Goal: Use online tool/utility: Utilize a website feature to perform a specific function

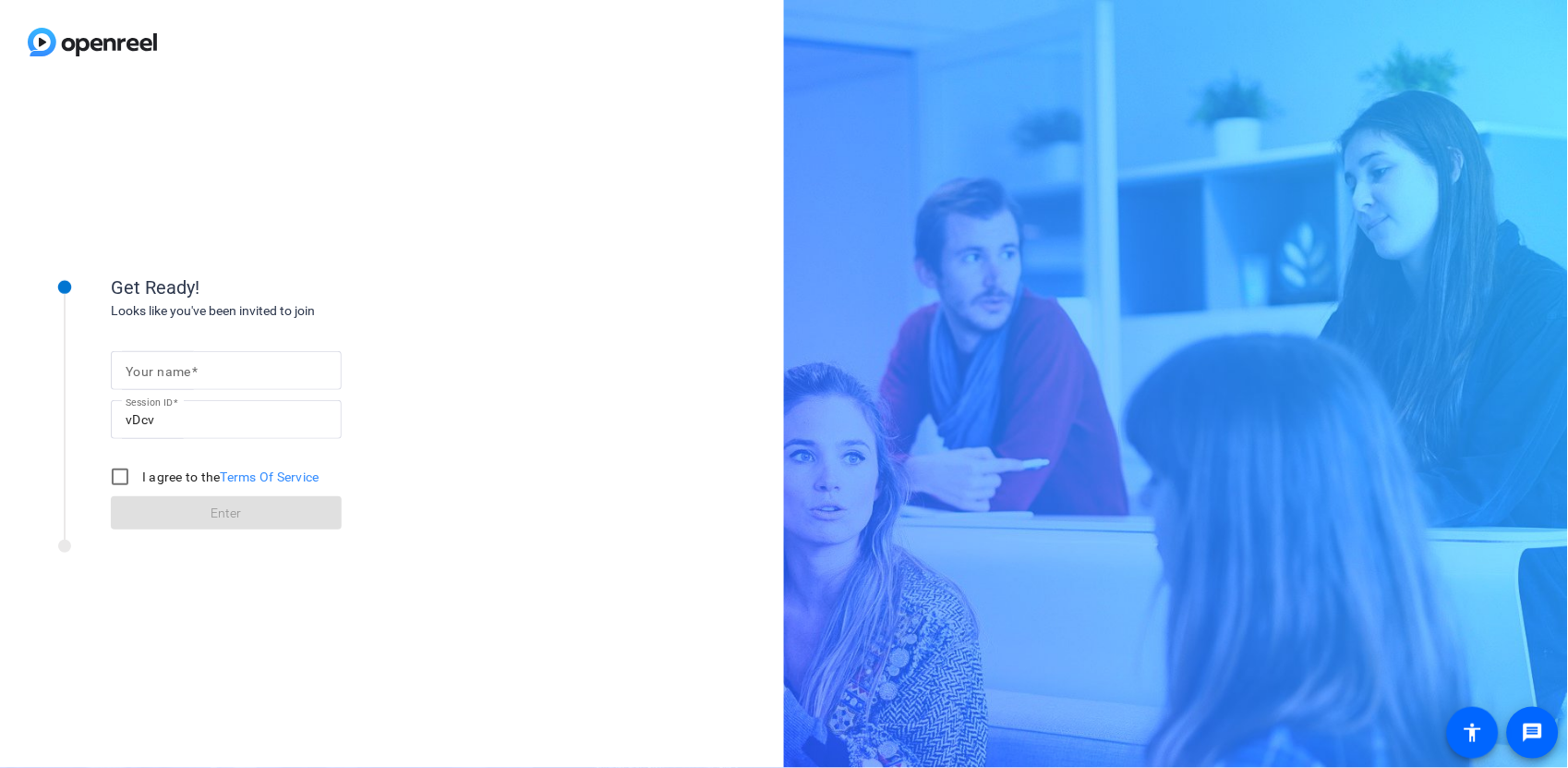
click at [177, 368] on mat-label "Your name" at bounding box center [158, 371] width 66 height 15
click at [177, 368] on input "Your name" at bounding box center [225, 370] width 201 height 22
type input "[PERSON_NAME]"
drag, startPoint x: 114, startPoint y: 484, endPoint x: 104, endPoint y: 487, distance: 10.4
click at [115, 484] on input "I agree to the Terms Of Service" at bounding box center [120, 477] width 37 height 37
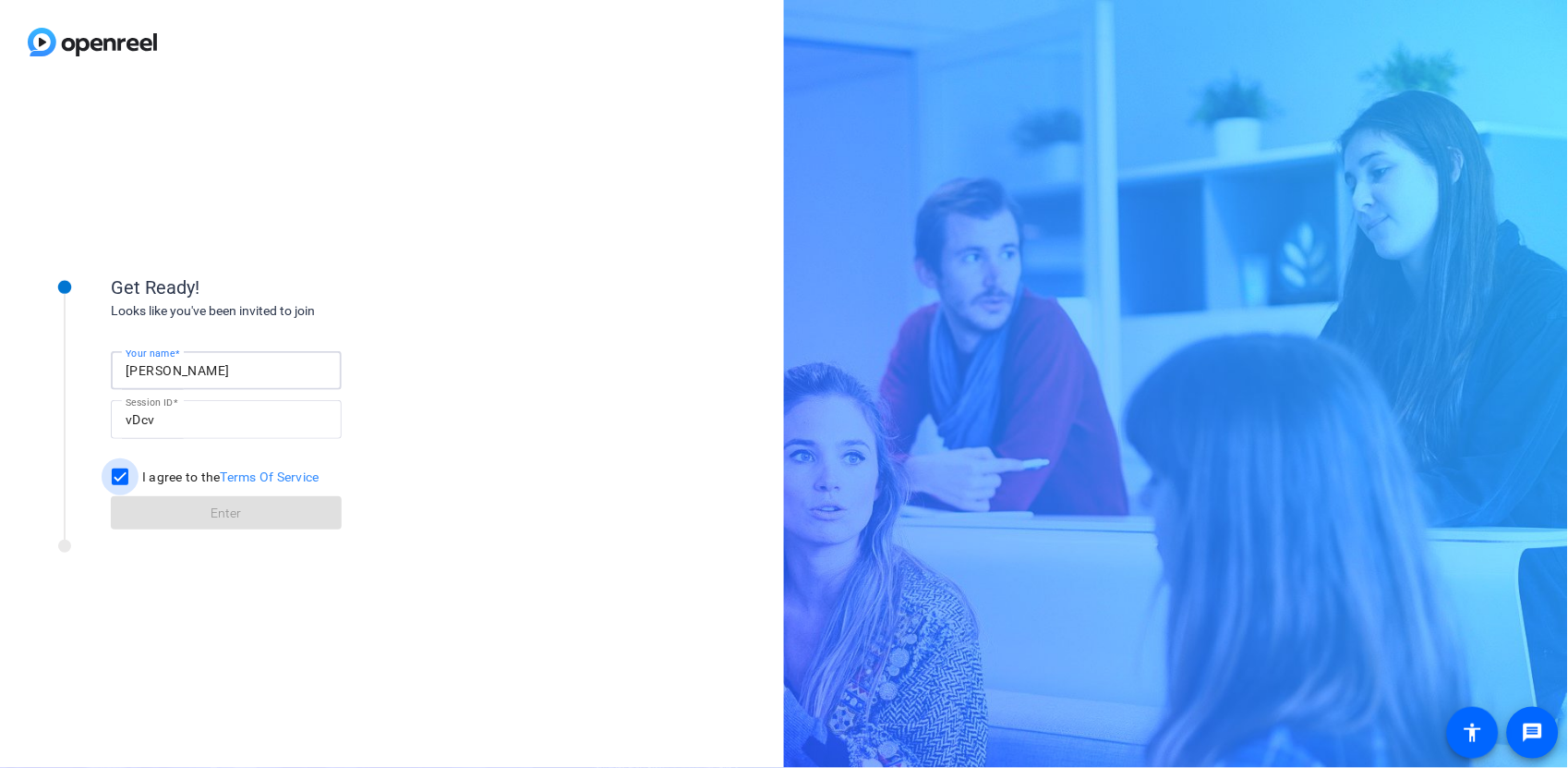
checkbox input "true"
click at [252, 512] on span at bounding box center [226, 513] width 231 height 45
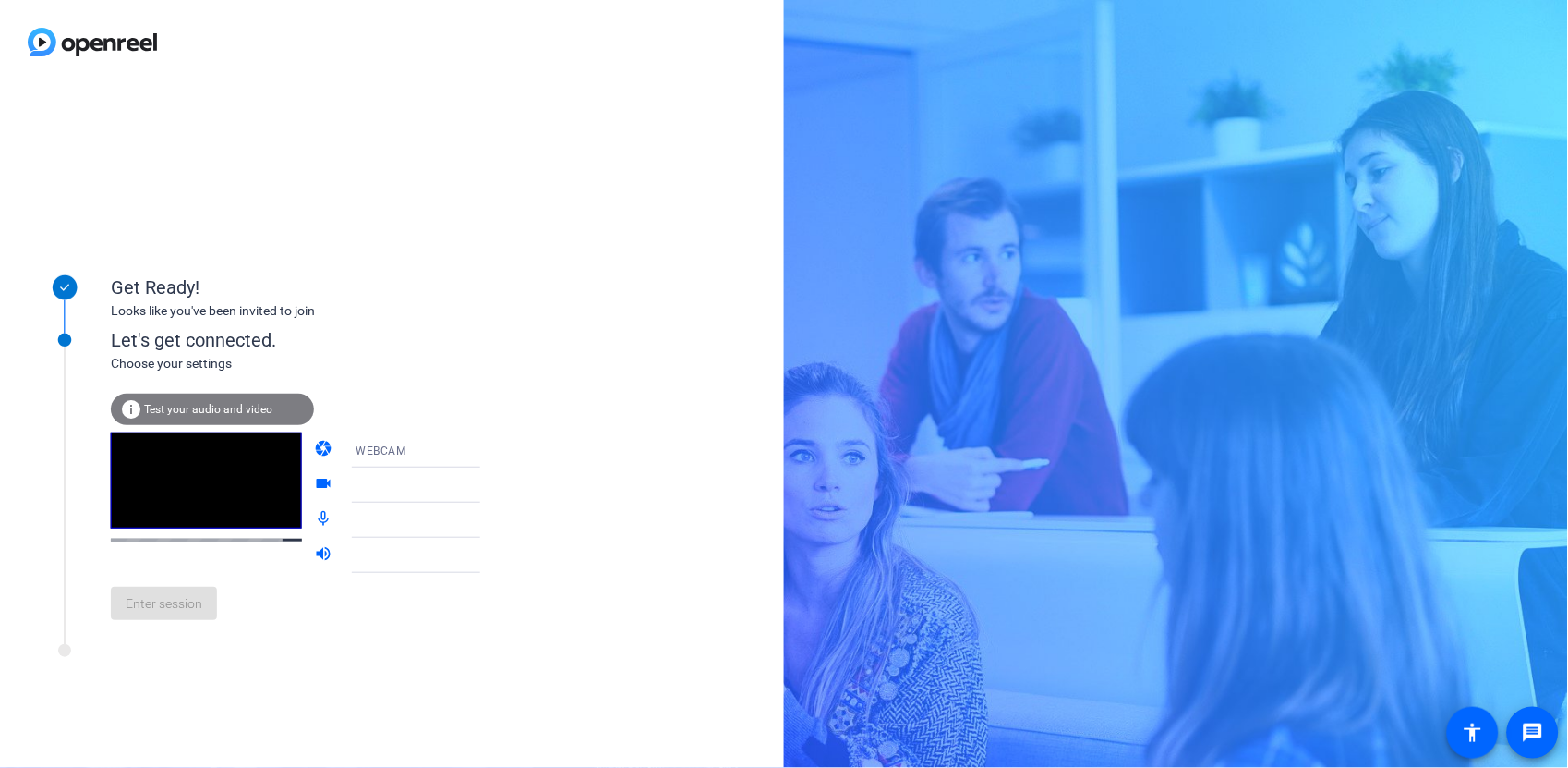
click at [494, 485] on icon at bounding box center [499, 485] width 10 height 5
click at [487, 483] on icon at bounding box center [498, 484] width 22 height 22
click at [487, 520] on icon at bounding box center [498, 519] width 22 height 22
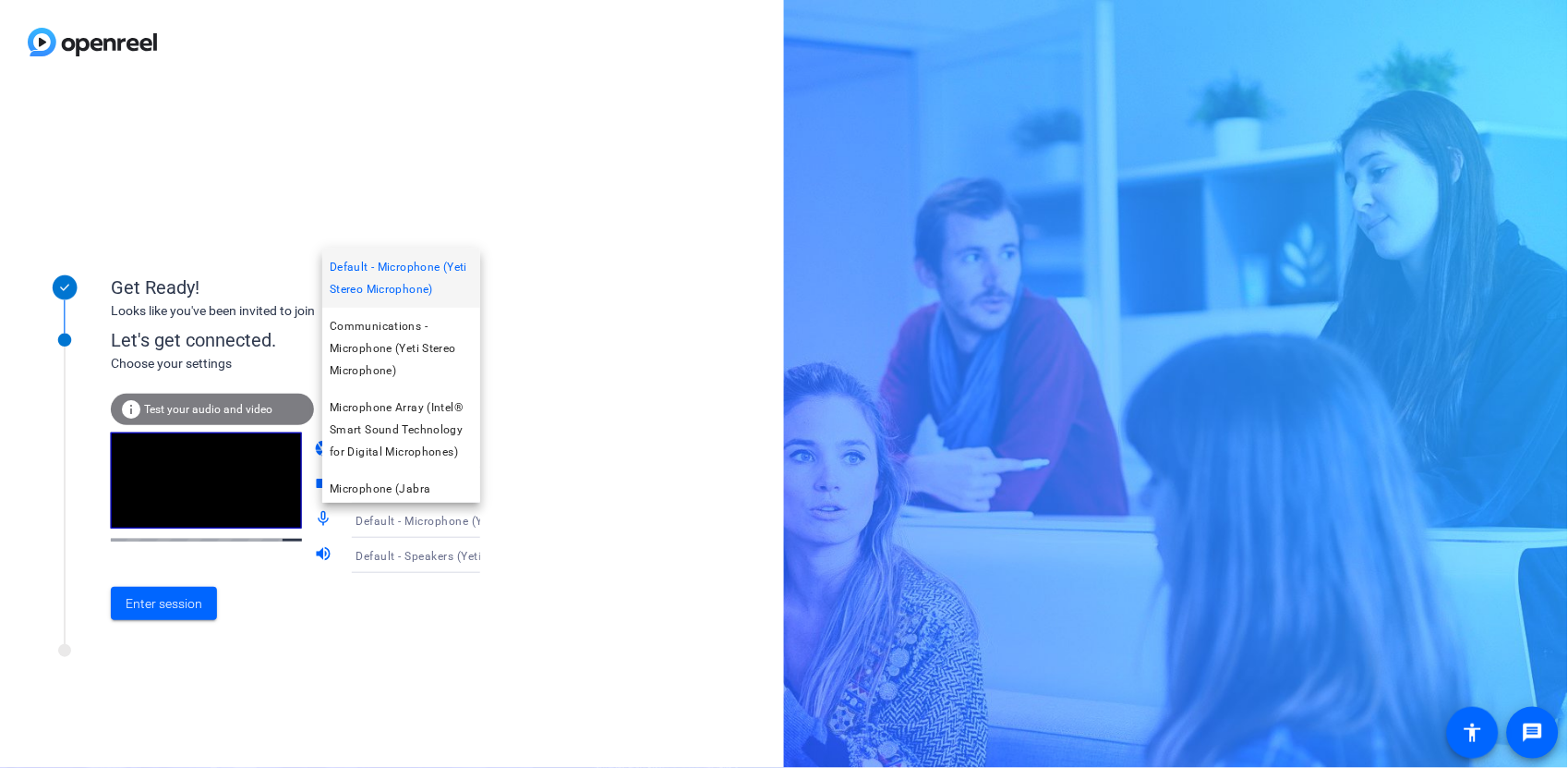
click at [557, 540] on div at bounding box center [784, 384] width 1568 height 768
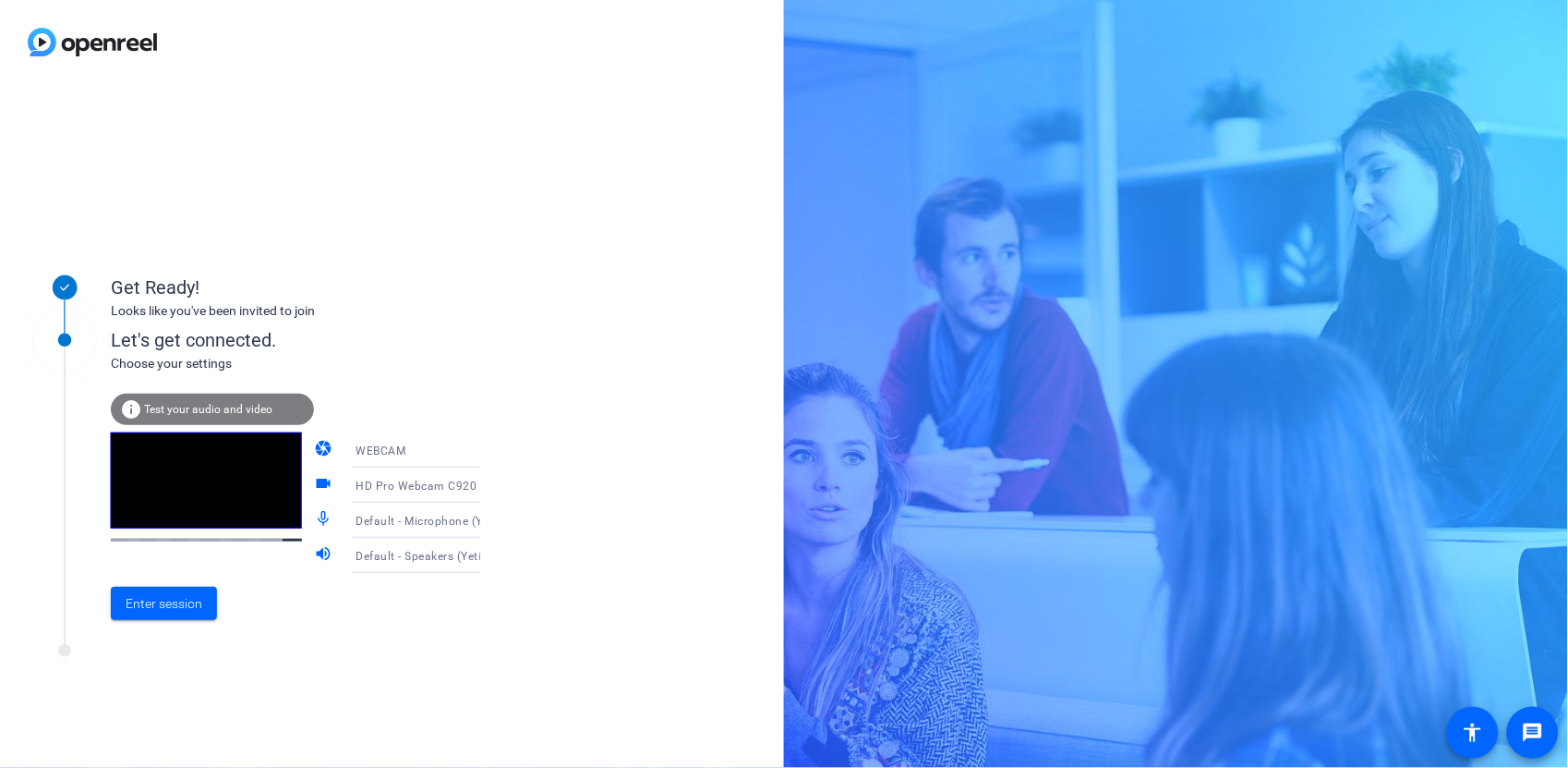
click at [487, 552] on icon at bounding box center [498, 555] width 22 height 22
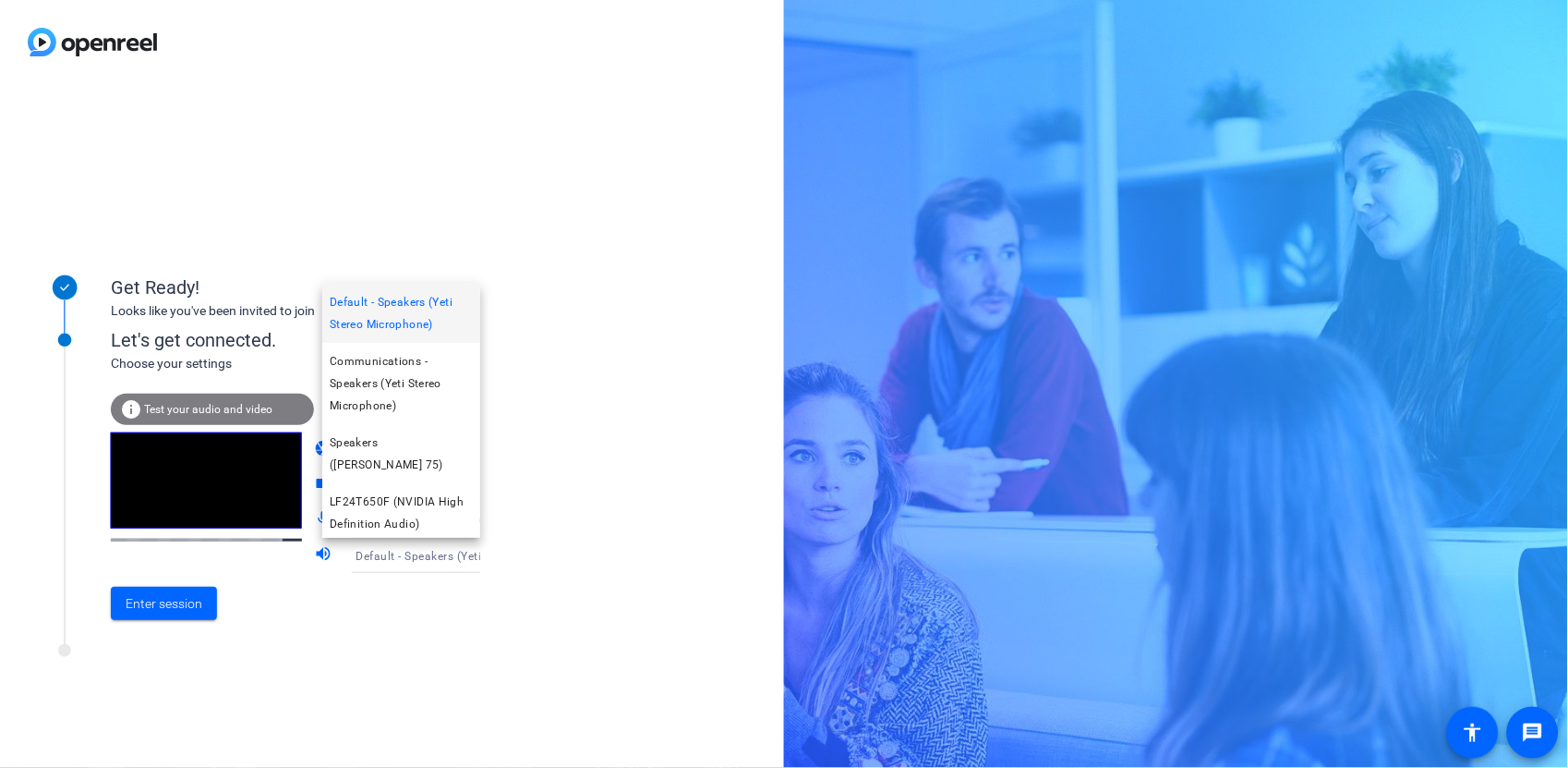
click at [547, 546] on div at bounding box center [784, 384] width 1568 height 768
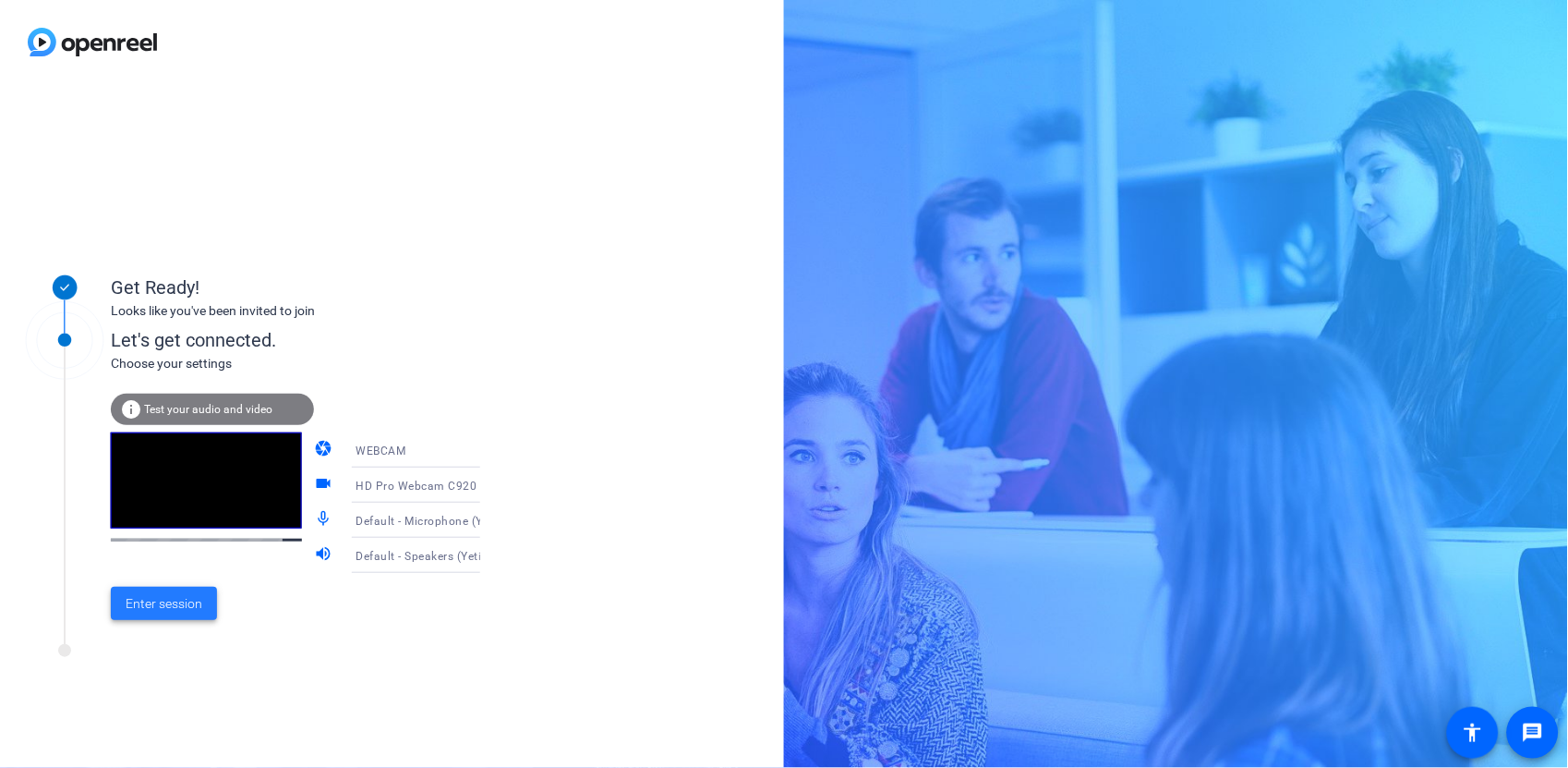
click at [169, 603] on span "Enter session" at bounding box center [163, 604] width 77 height 19
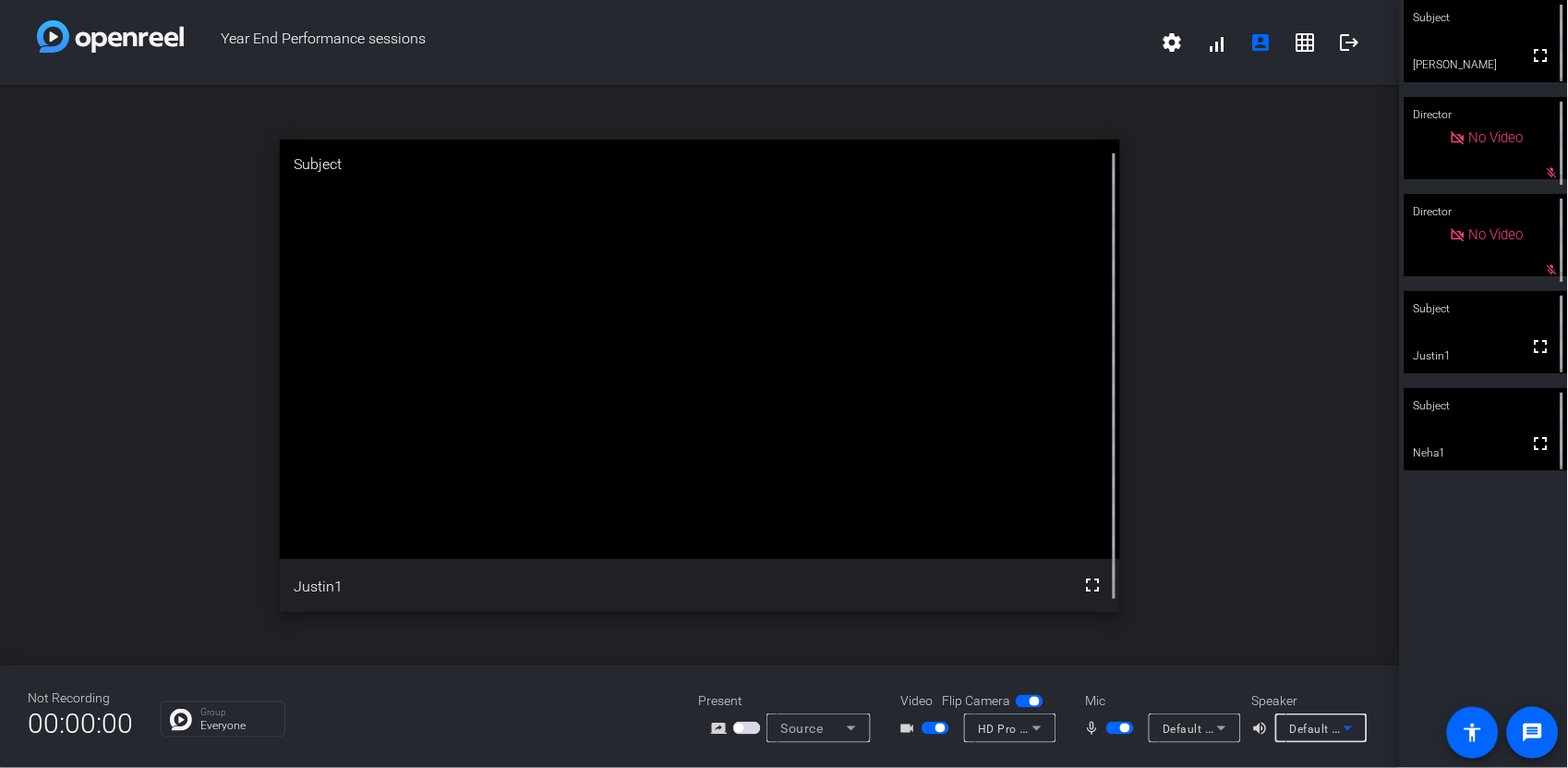
click at [1353, 726] on icon at bounding box center [1348, 728] width 22 height 22
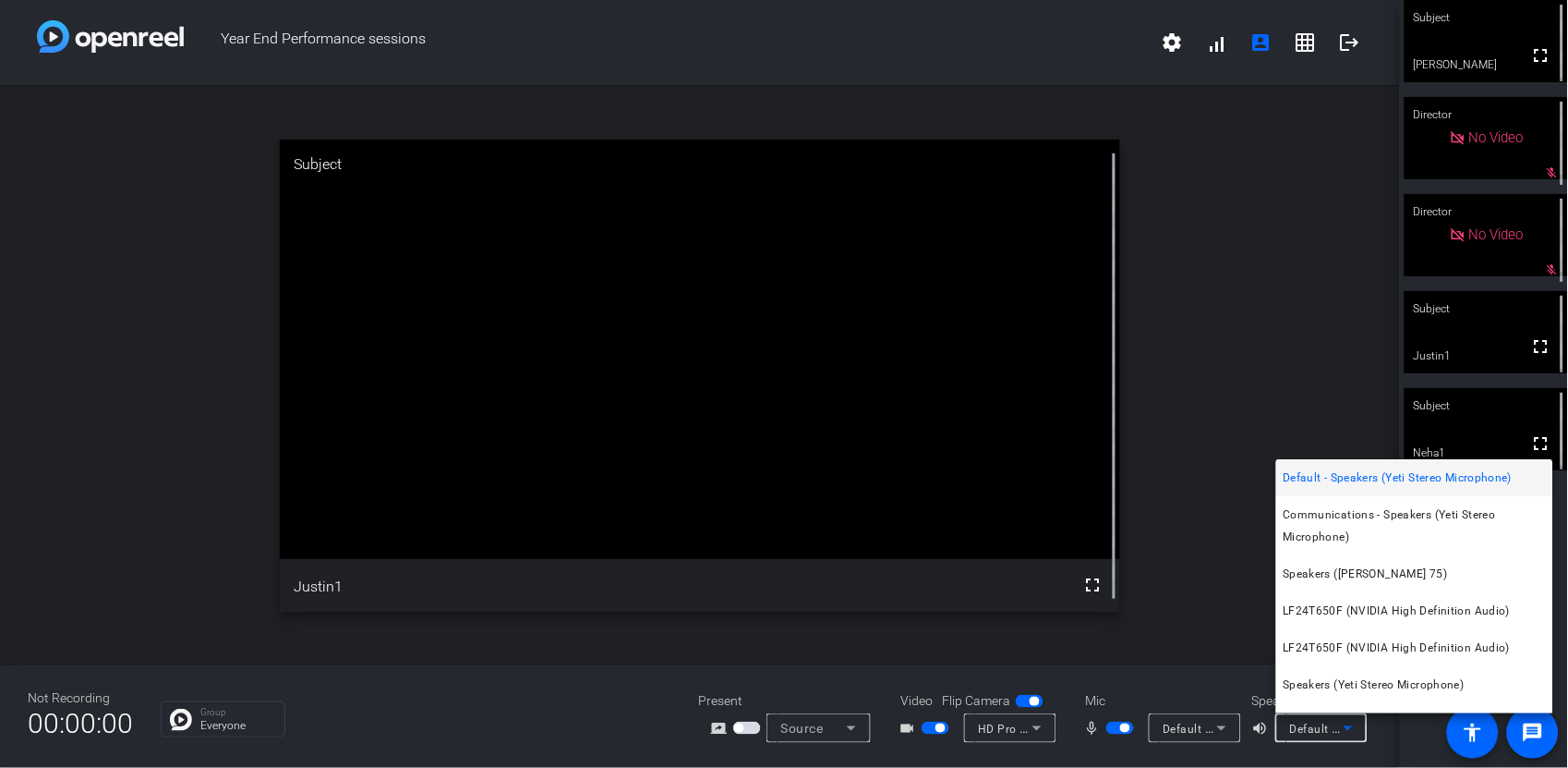
click at [1406, 564] on span "Speakers ([PERSON_NAME] 75)" at bounding box center [1365, 574] width 164 height 22
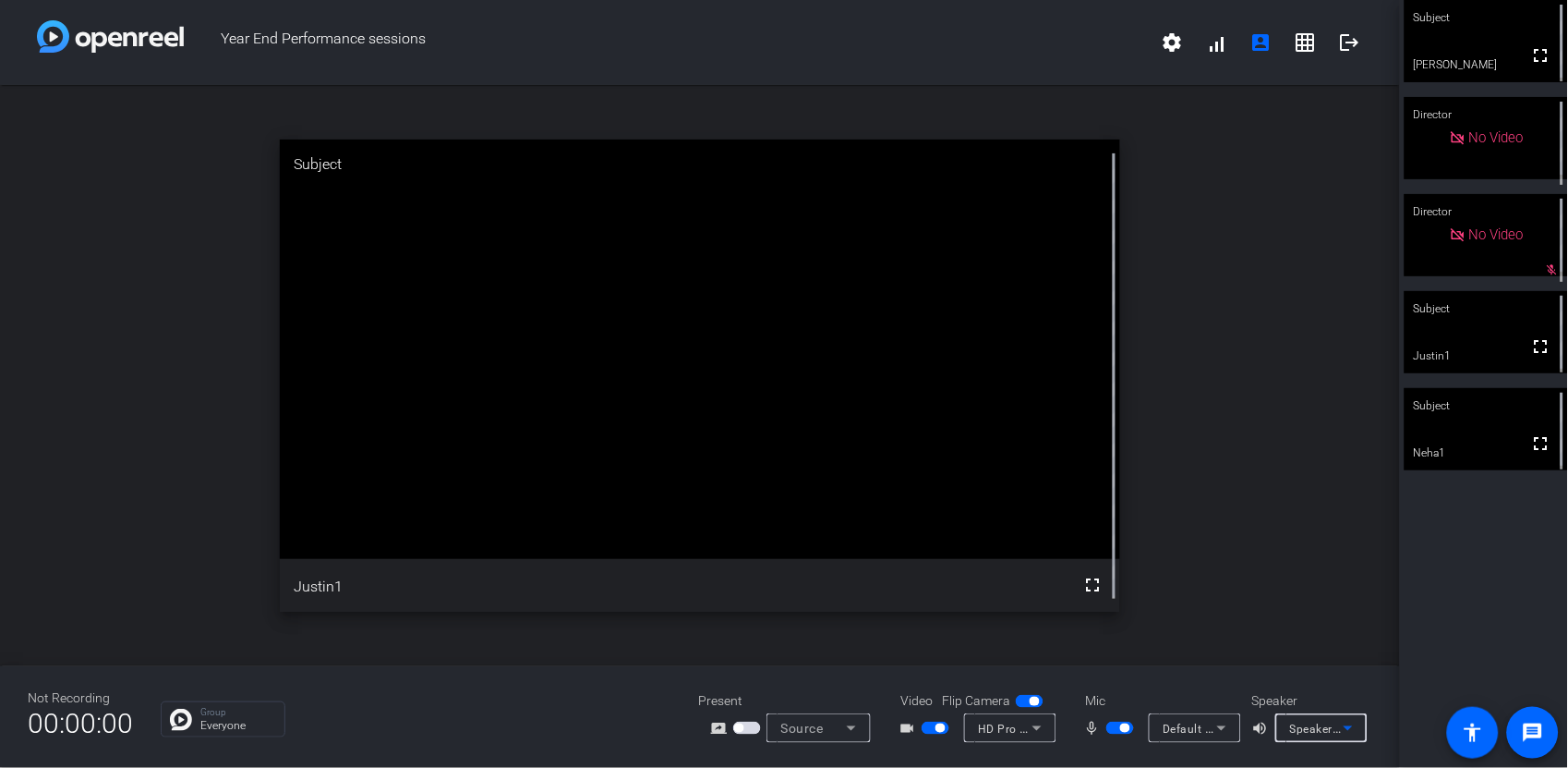
click at [1353, 726] on icon at bounding box center [1348, 728] width 22 height 22
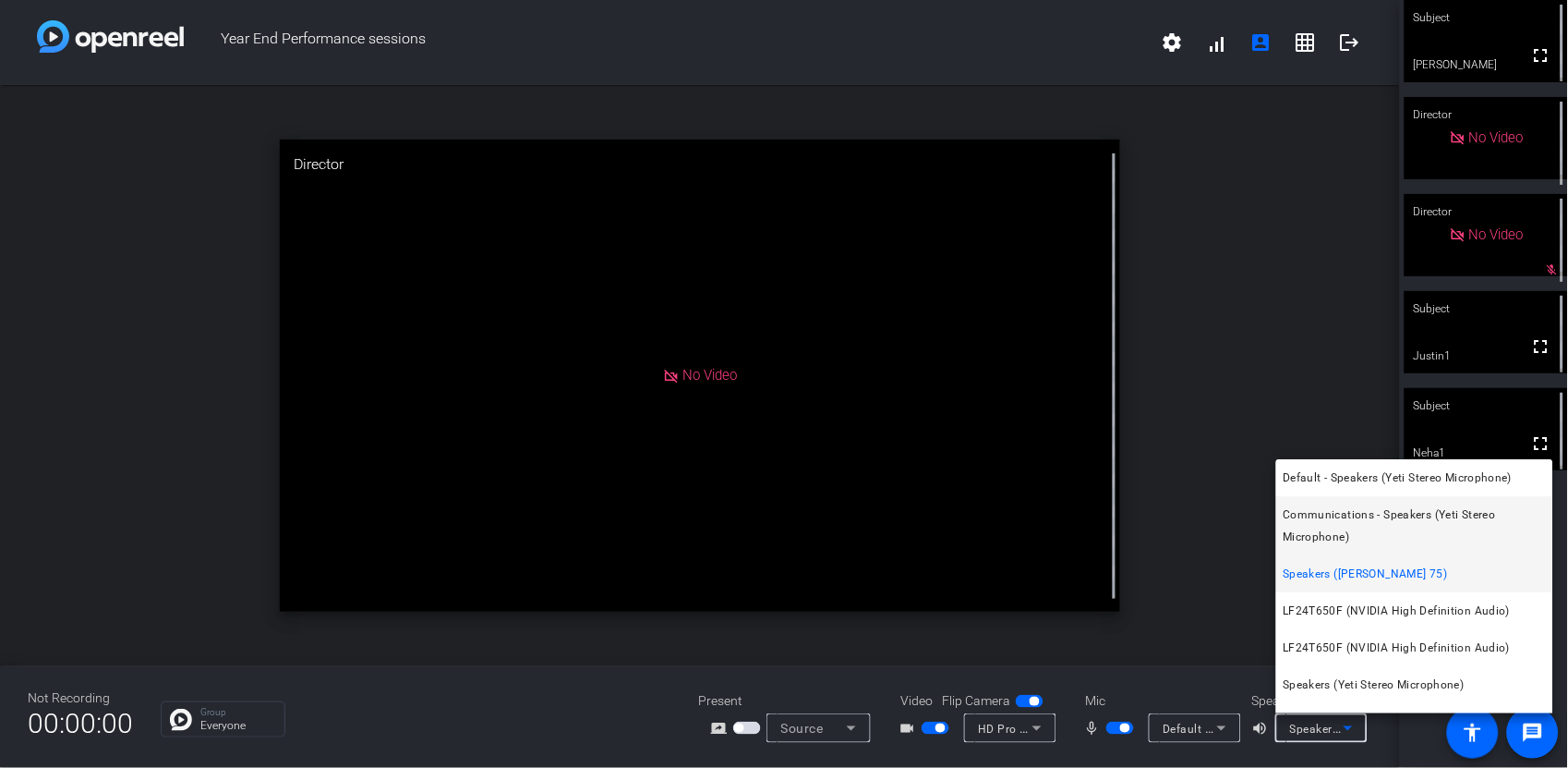
scroll to position [25, 0]
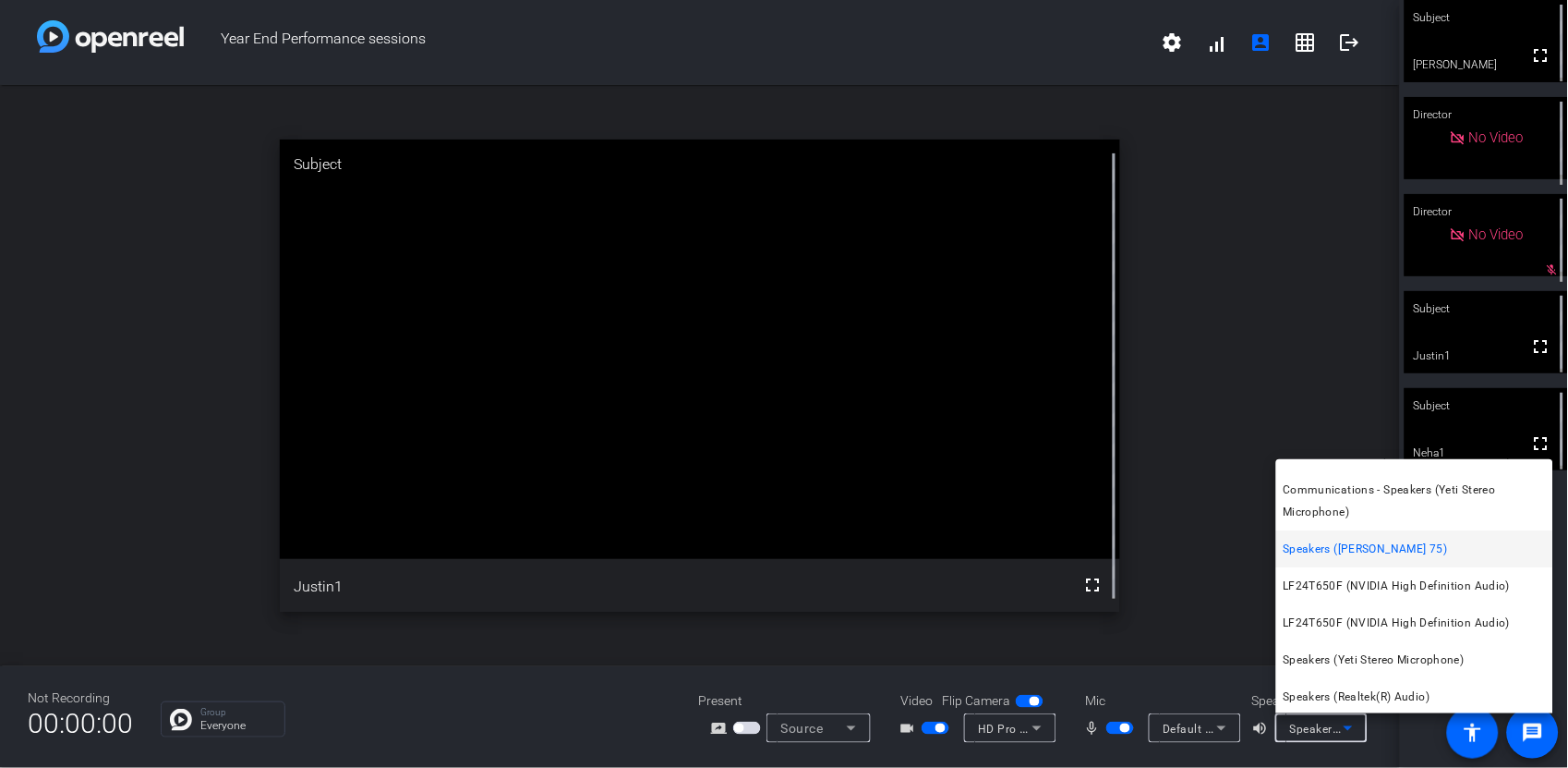
click at [1407, 698] on span "Speakers (Realtek(R) Audio)" at bounding box center [1356, 696] width 147 height 22
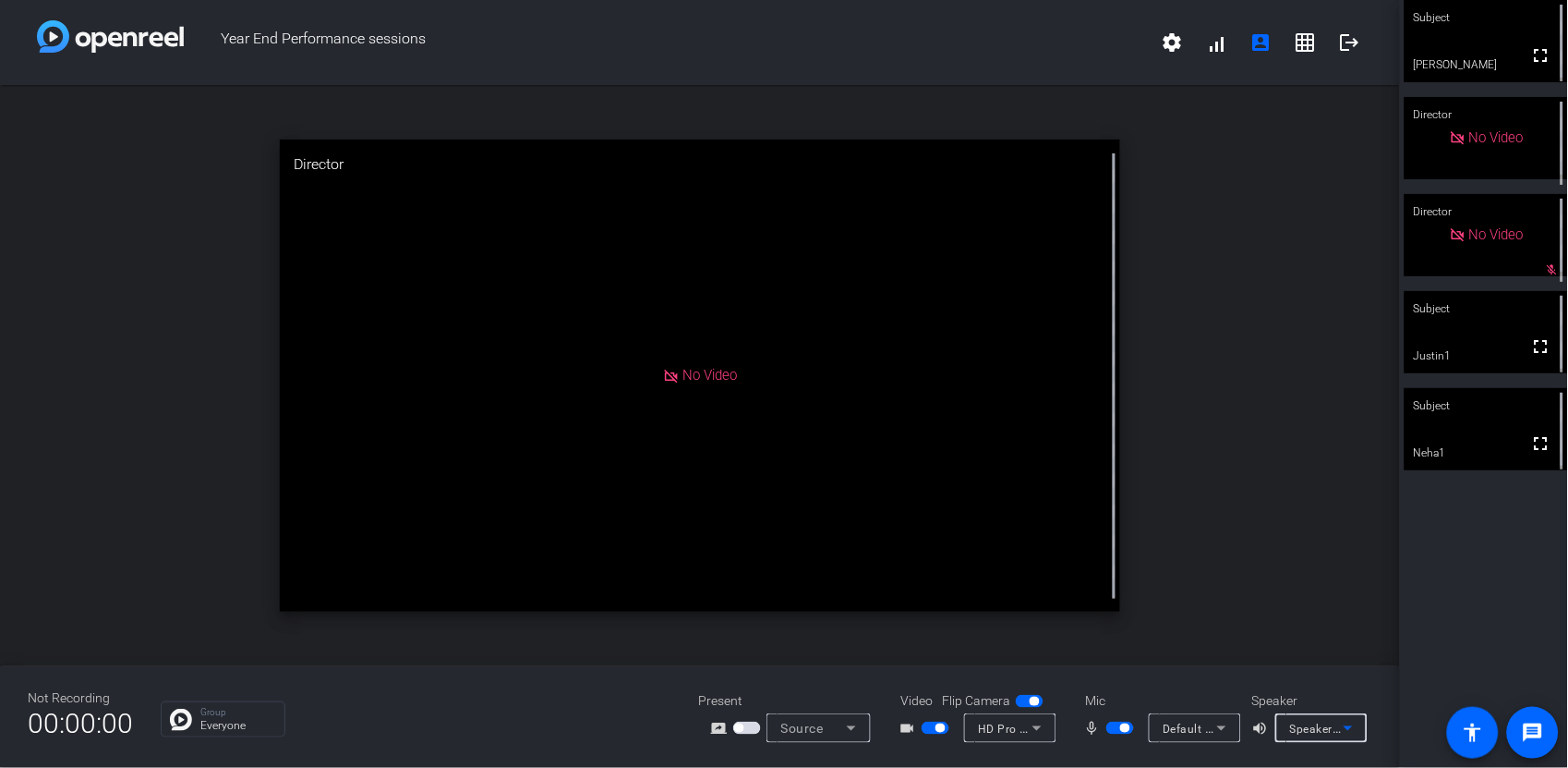
click at [1349, 724] on icon at bounding box center [1348, 728] width 22 height 22
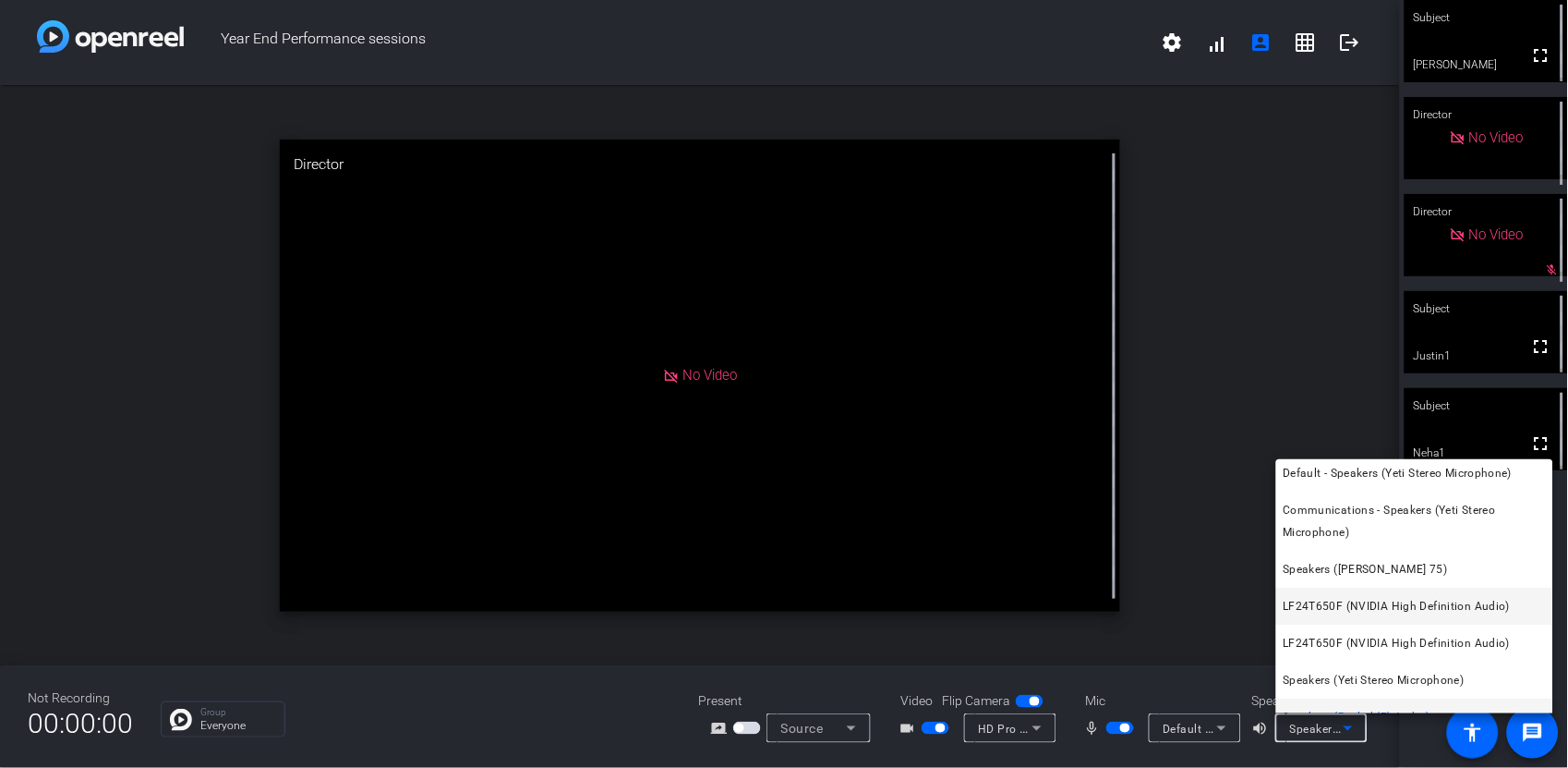
scroll to position [0, 0]
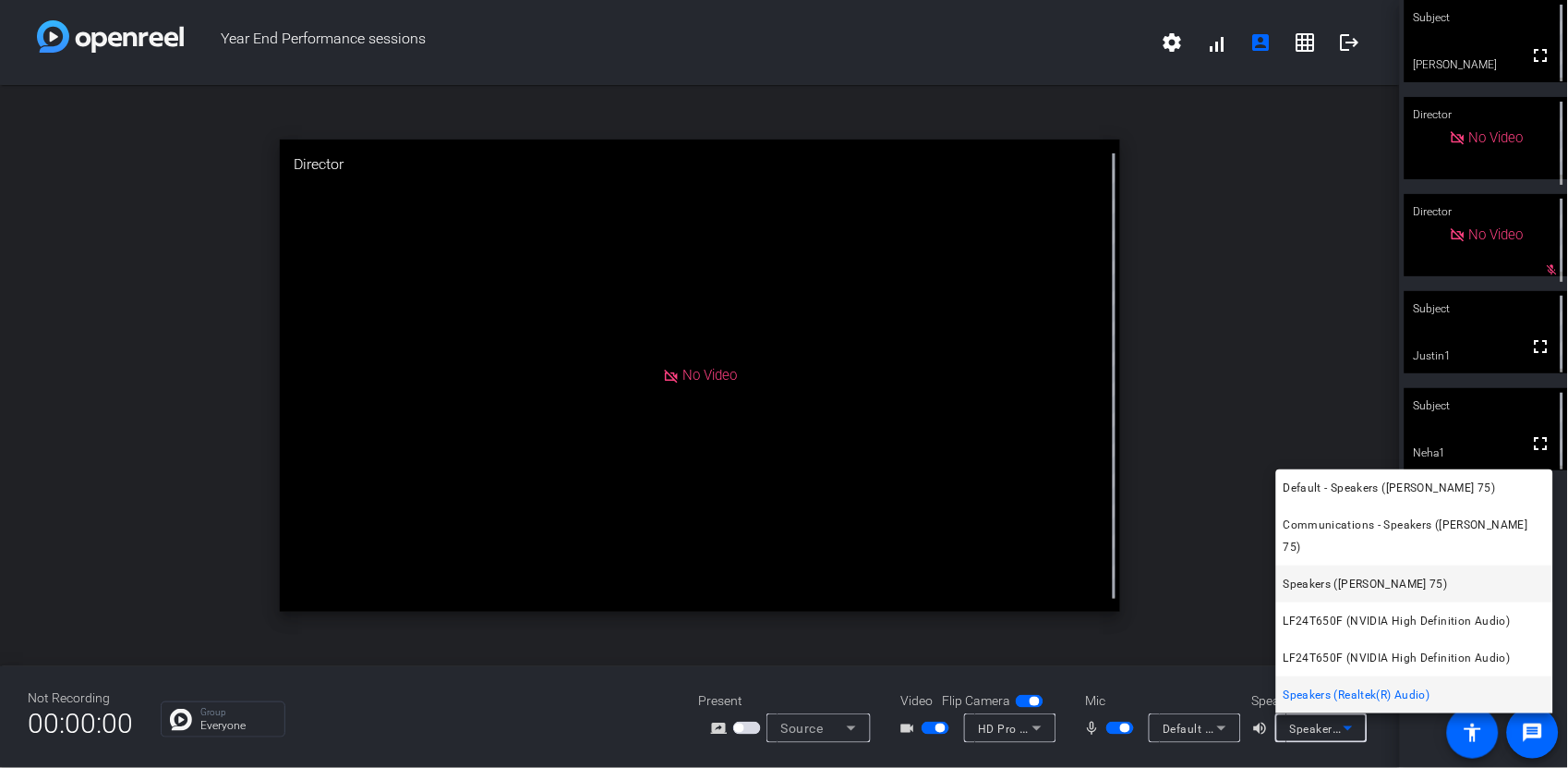
click at [1370, 578] on span "Speakers ([PERSON_NAME] 75)" at bounding box center [1365, 584] width 164 height 22
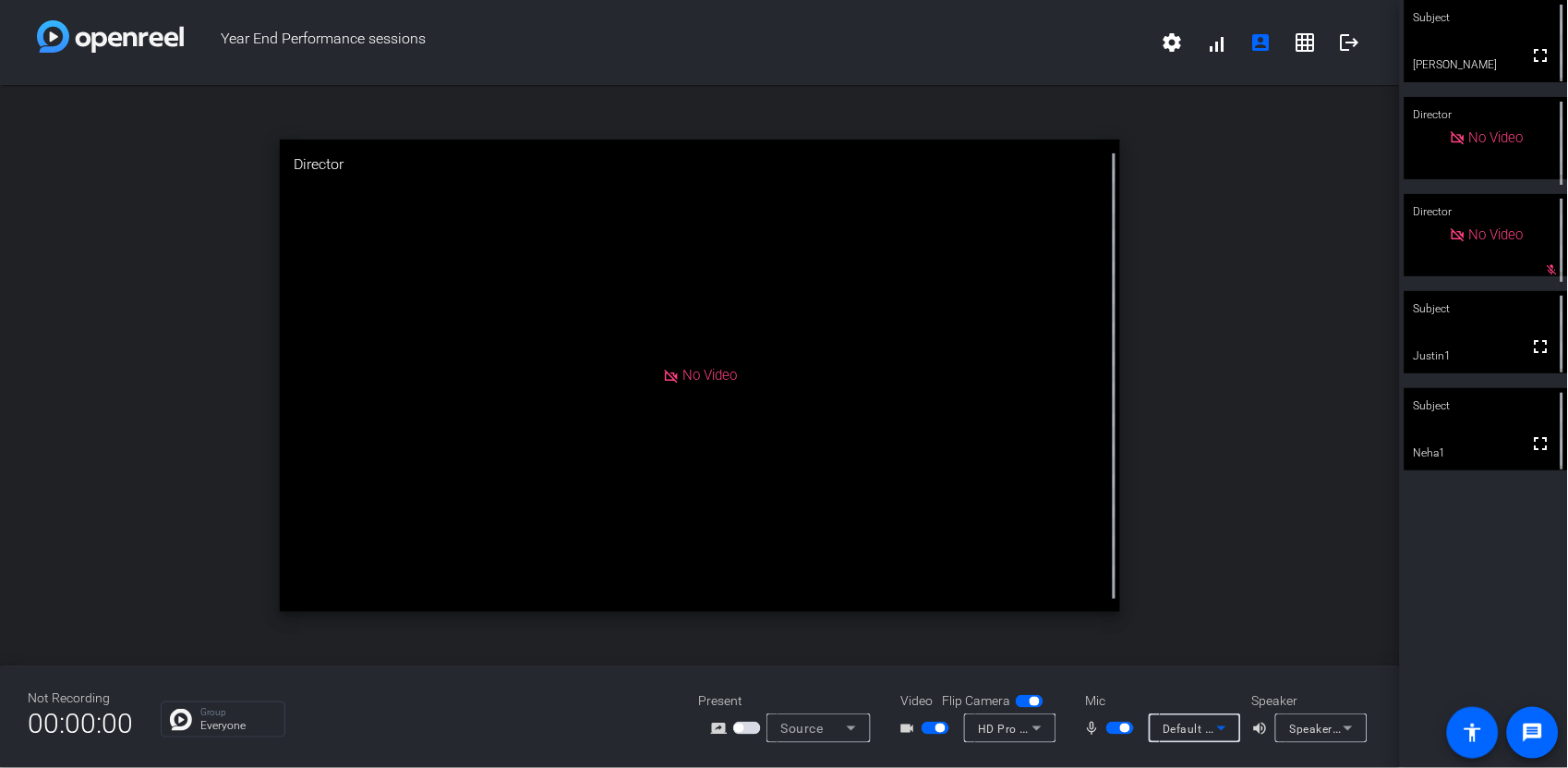
click at [1220, 728] on icon at bounding box center [1222, 728] width 22 height 22
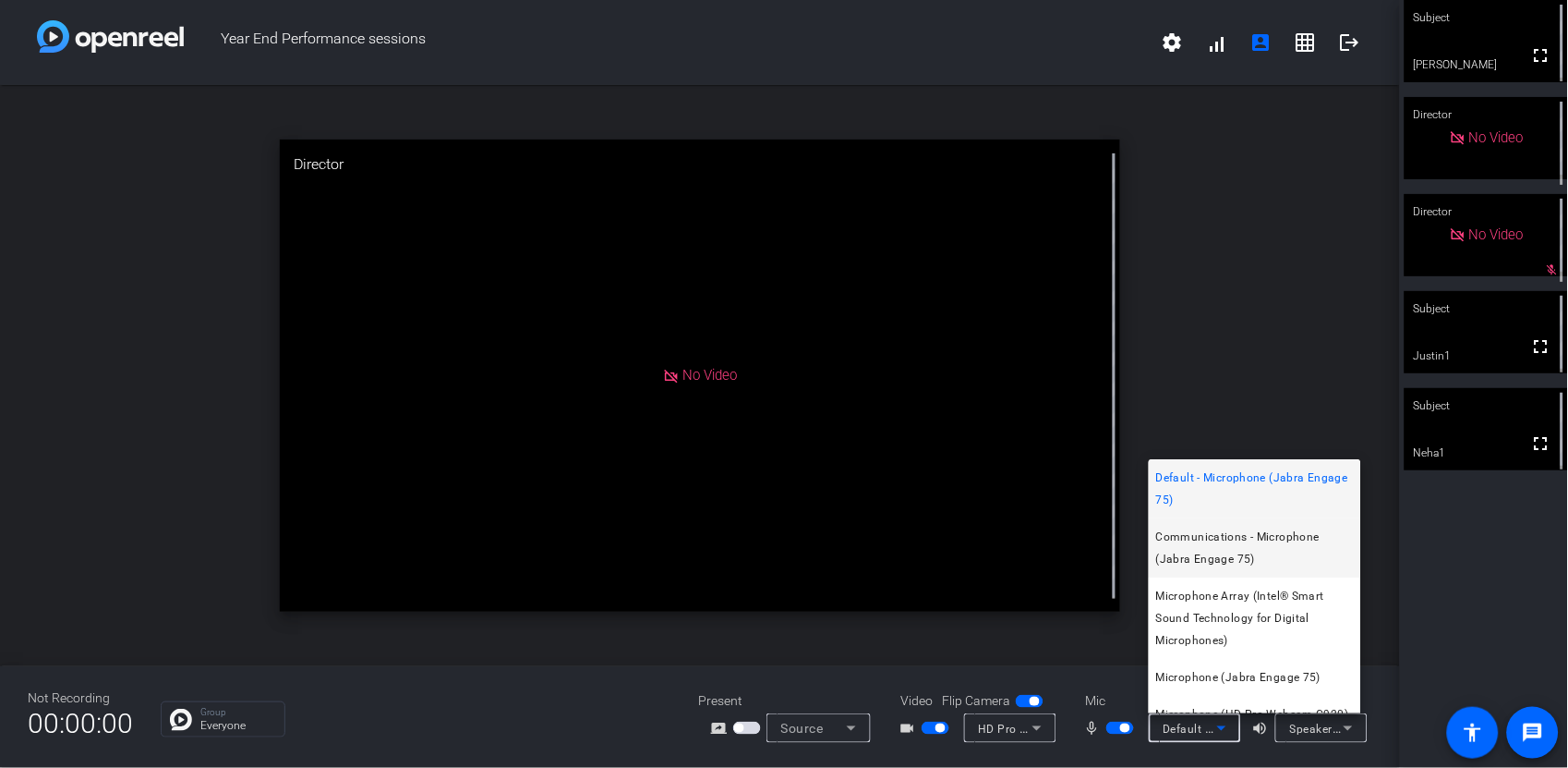
click at [1220, 561] on span "Communications - Microphone (Jabra Engage 75)" at bounding box center [1256, 549] width 198 height 45
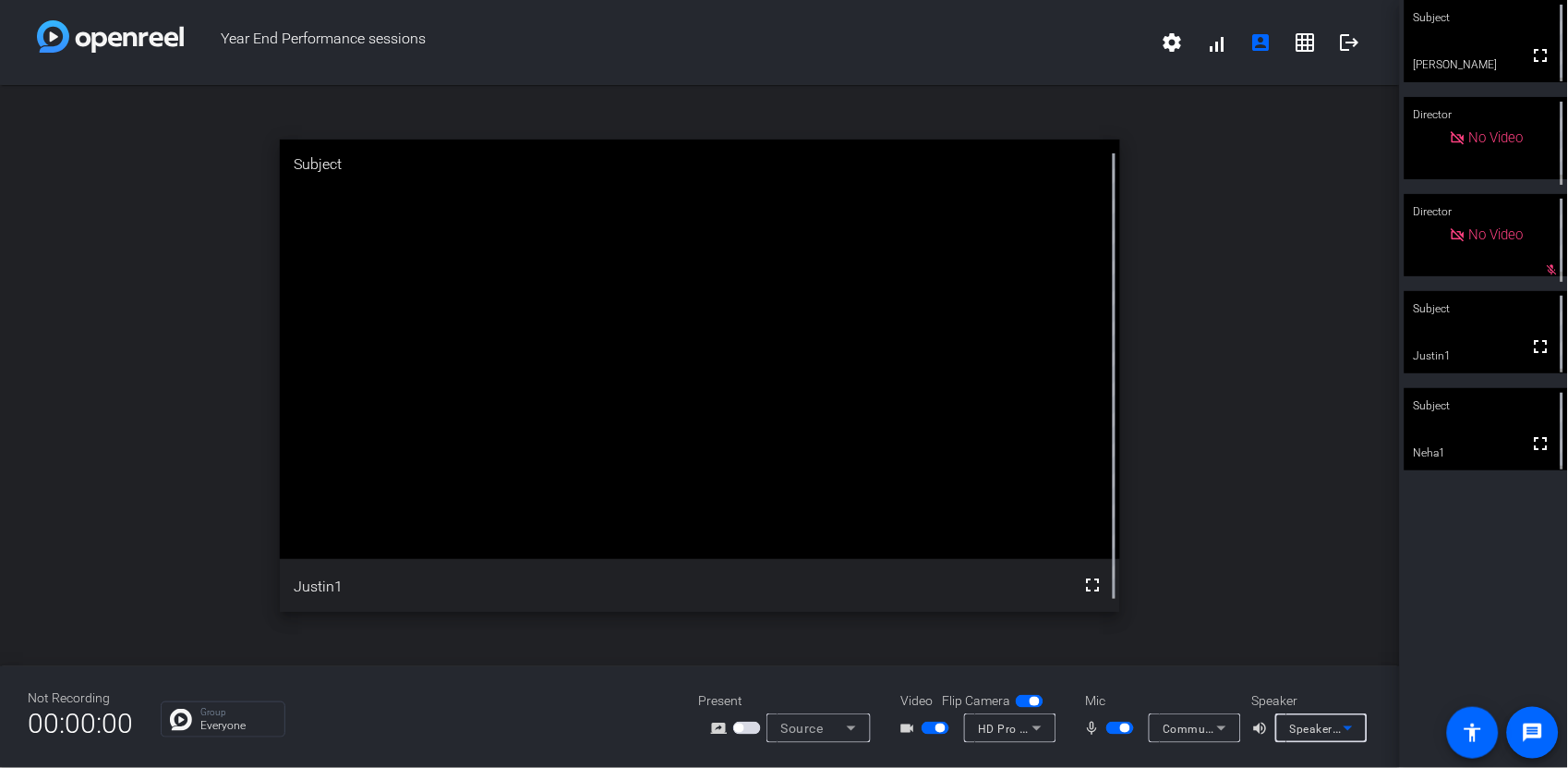
click at [1356, 723] on icon at bounding box center [1348, 728] width 22 height 22
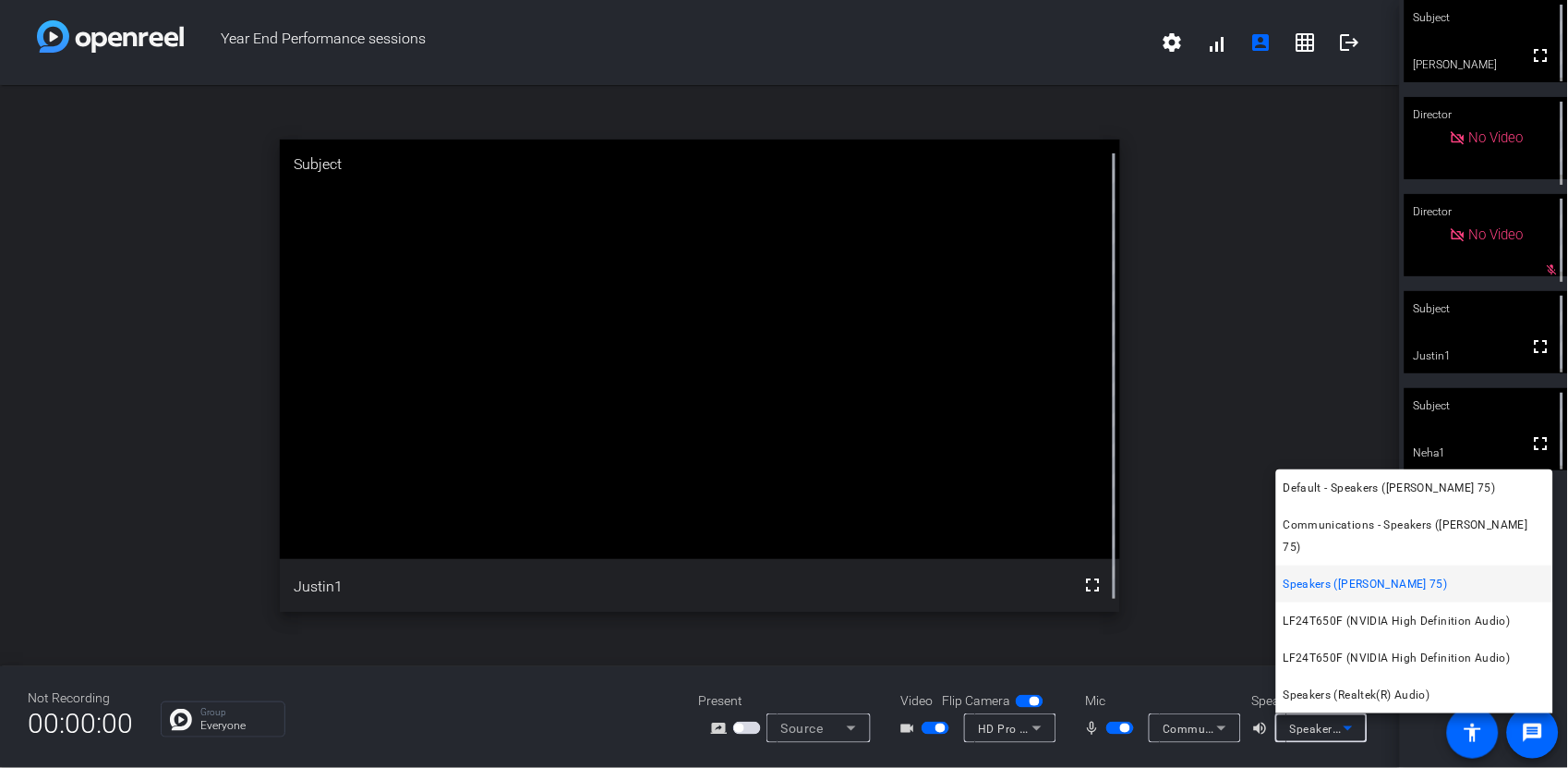
click at [1239, 602] on div at bounding box center [784, 384] width 1568 height 768
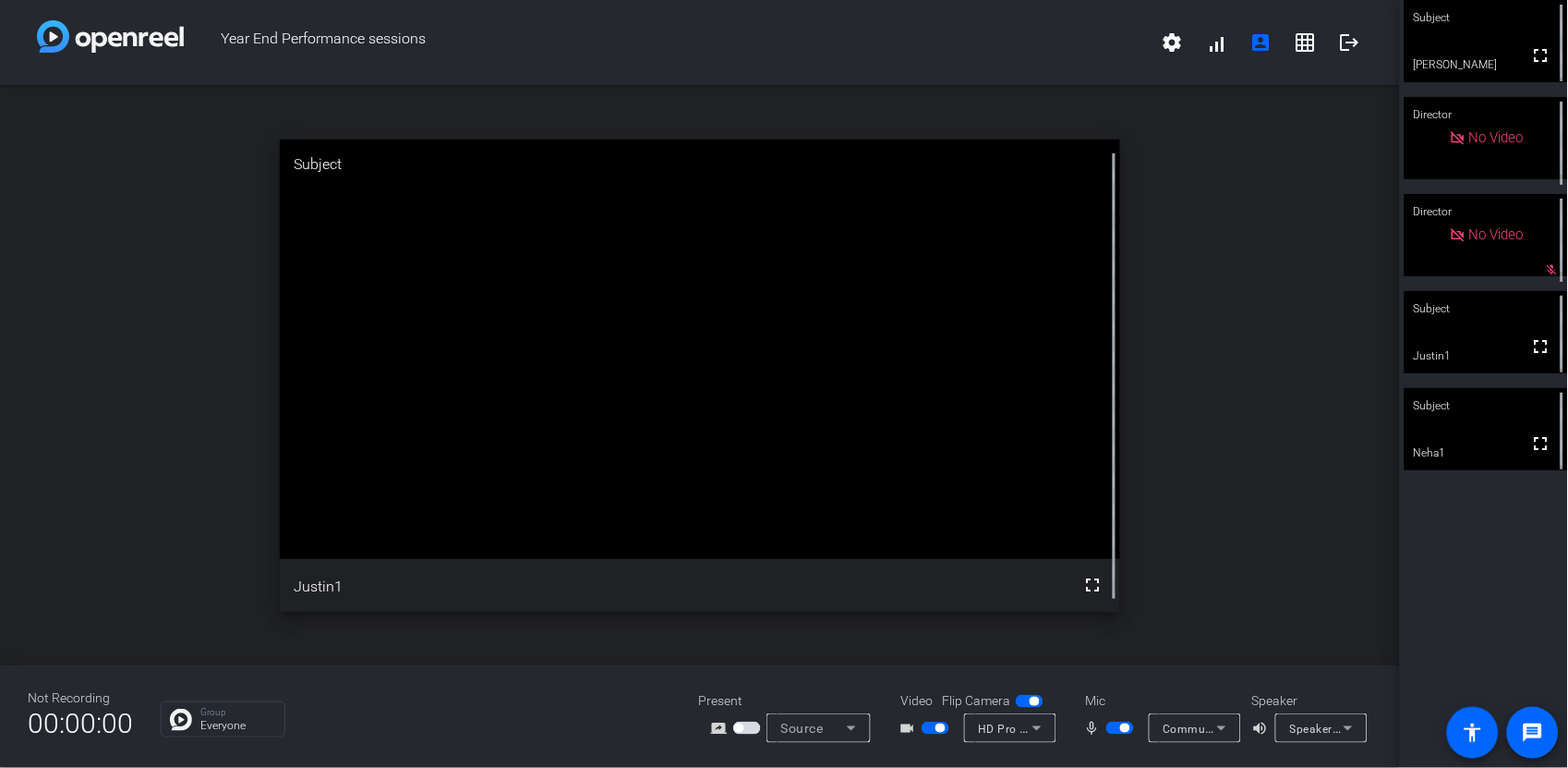
click at [1289, 508] on div "open_in_new Subject fullscreen Justin1" at bounding box center [700, 376] width 1400 height 582
click at [1303, 722] on span "Speakers ([PERSON_NAME] 75)" at bounding box center [1373, 727] width 168 height 15
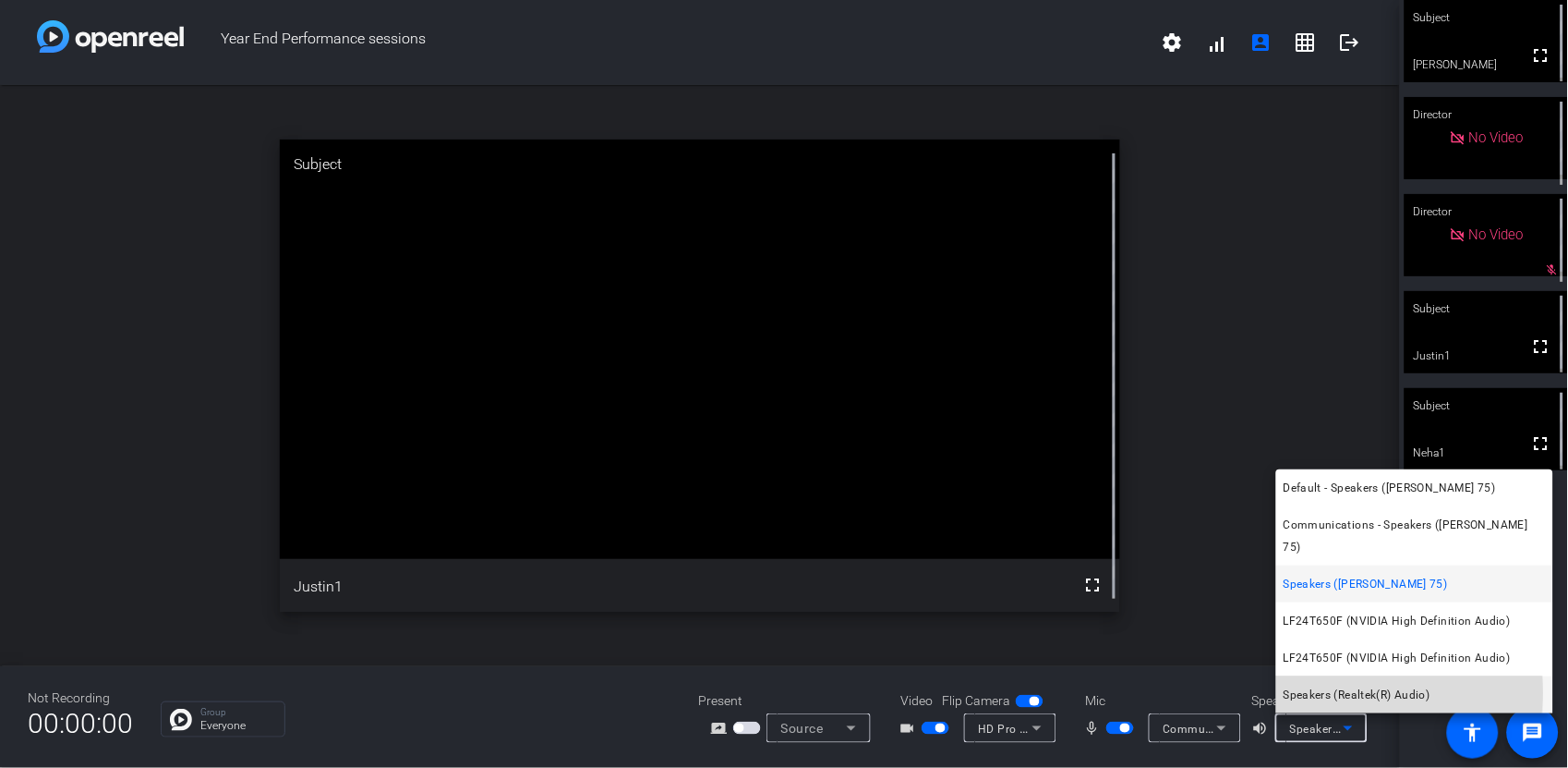
click at [1368, 694] on span "Speakers (Realtek(R) Audio)" at bounding box center [1356, 694] width 147 height 22
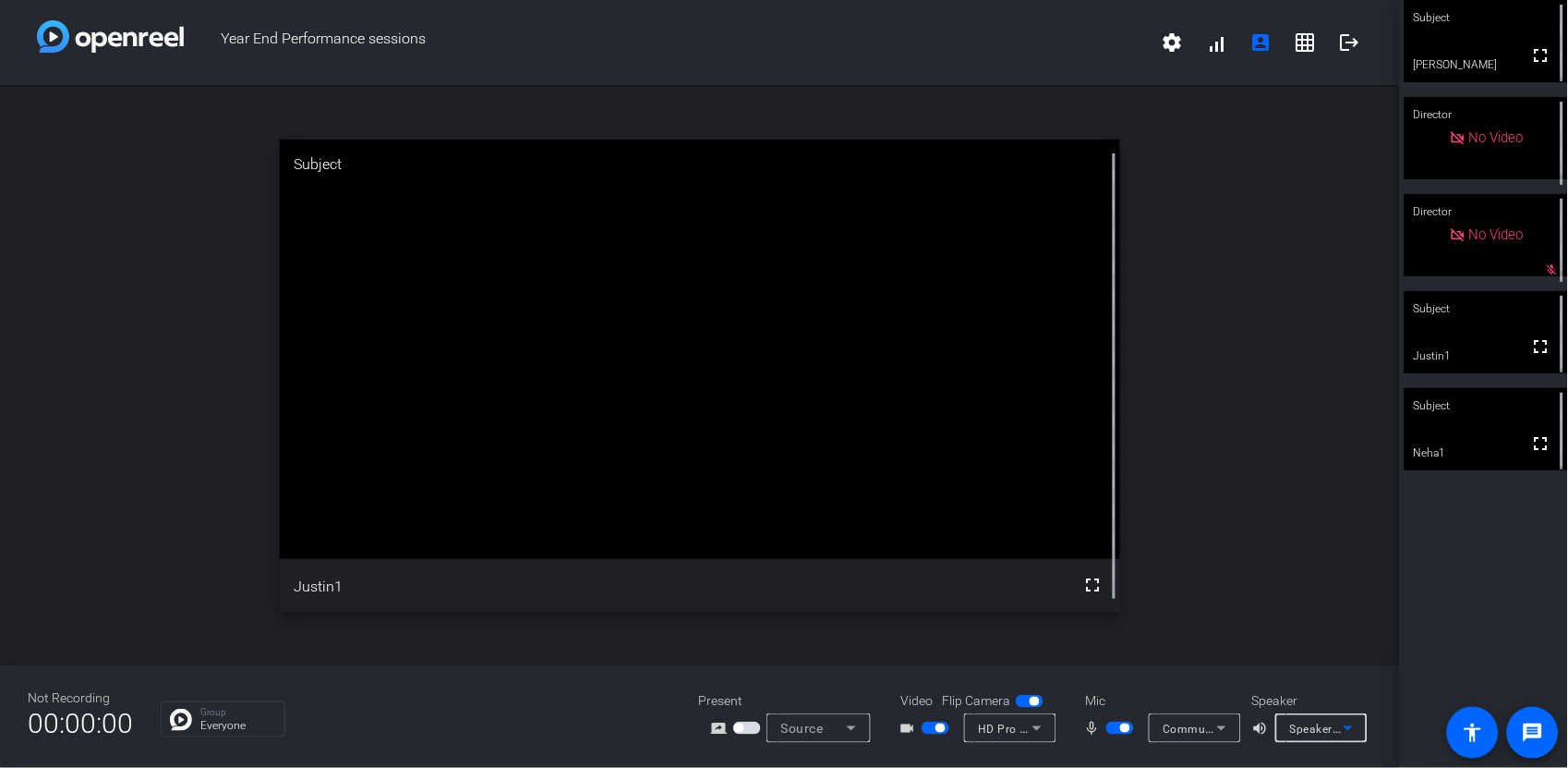
click at [1220, 727] on icon at bounding box center [1222, 728] width 10 height 5
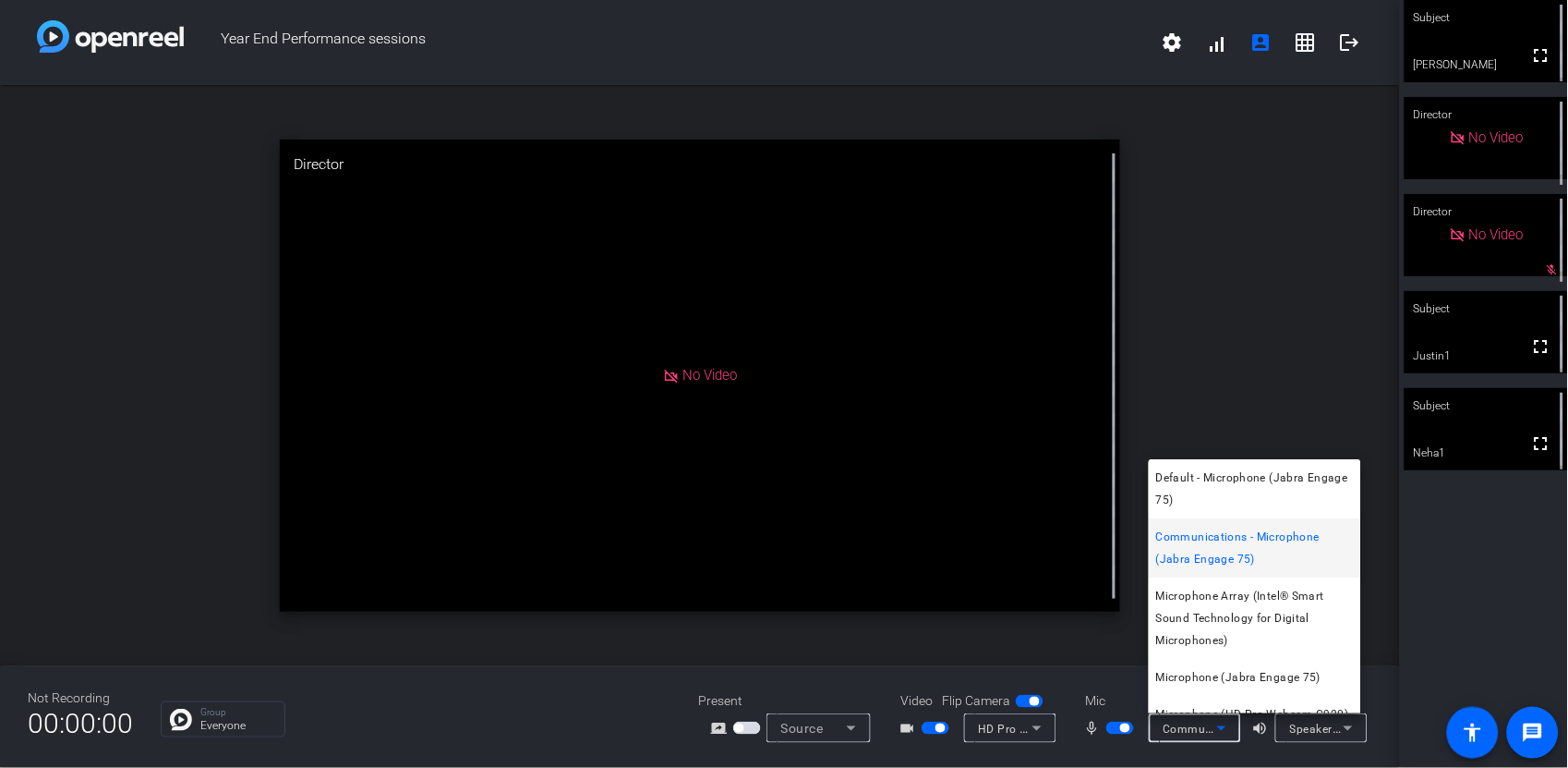
drag, startPoint x: 1442, startPoint y: 607, endPoint x: 1436, endPoint y: 617, distance: 11.7
click at [1442, 606] on div at bounding box center [784, 384] width 1568 height 768
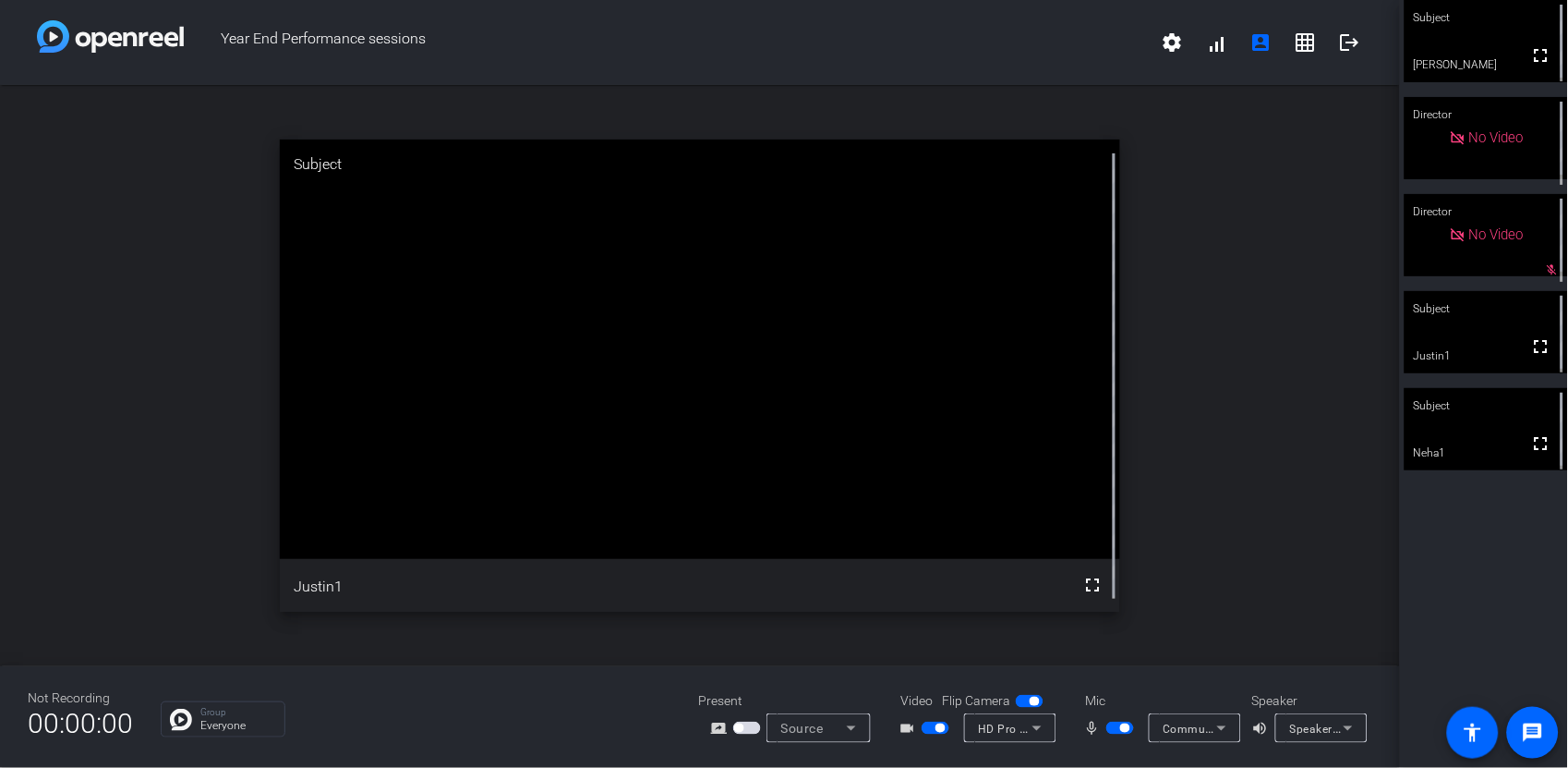
click at [1346, 730] on icon at bounding box center [1348, 728] width 22 height 22
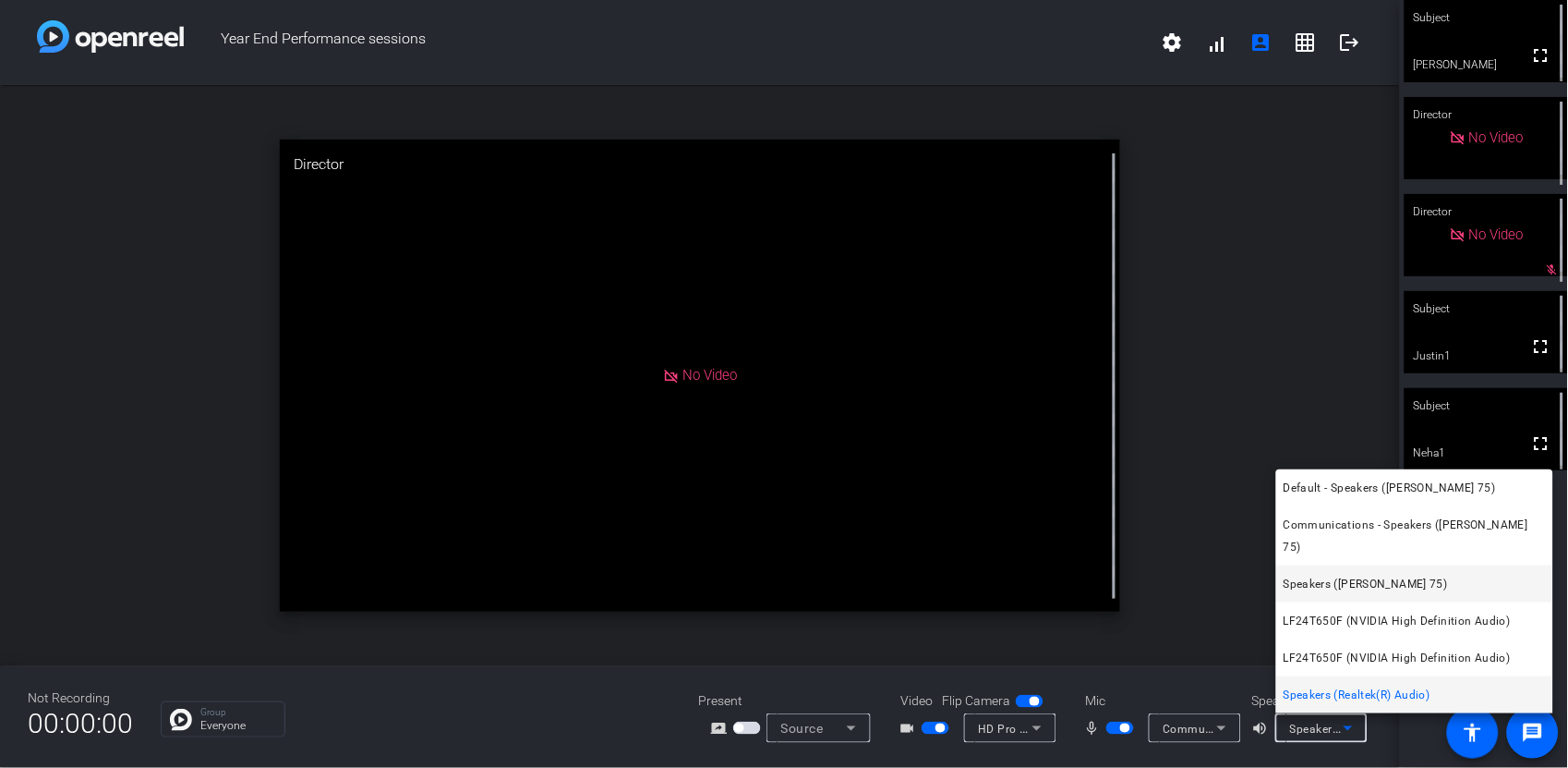
click at [1347, 585] on span "Speakers ([PERSON_NAME] 75)" at bounding box center [1365, 584] width 164 height 22
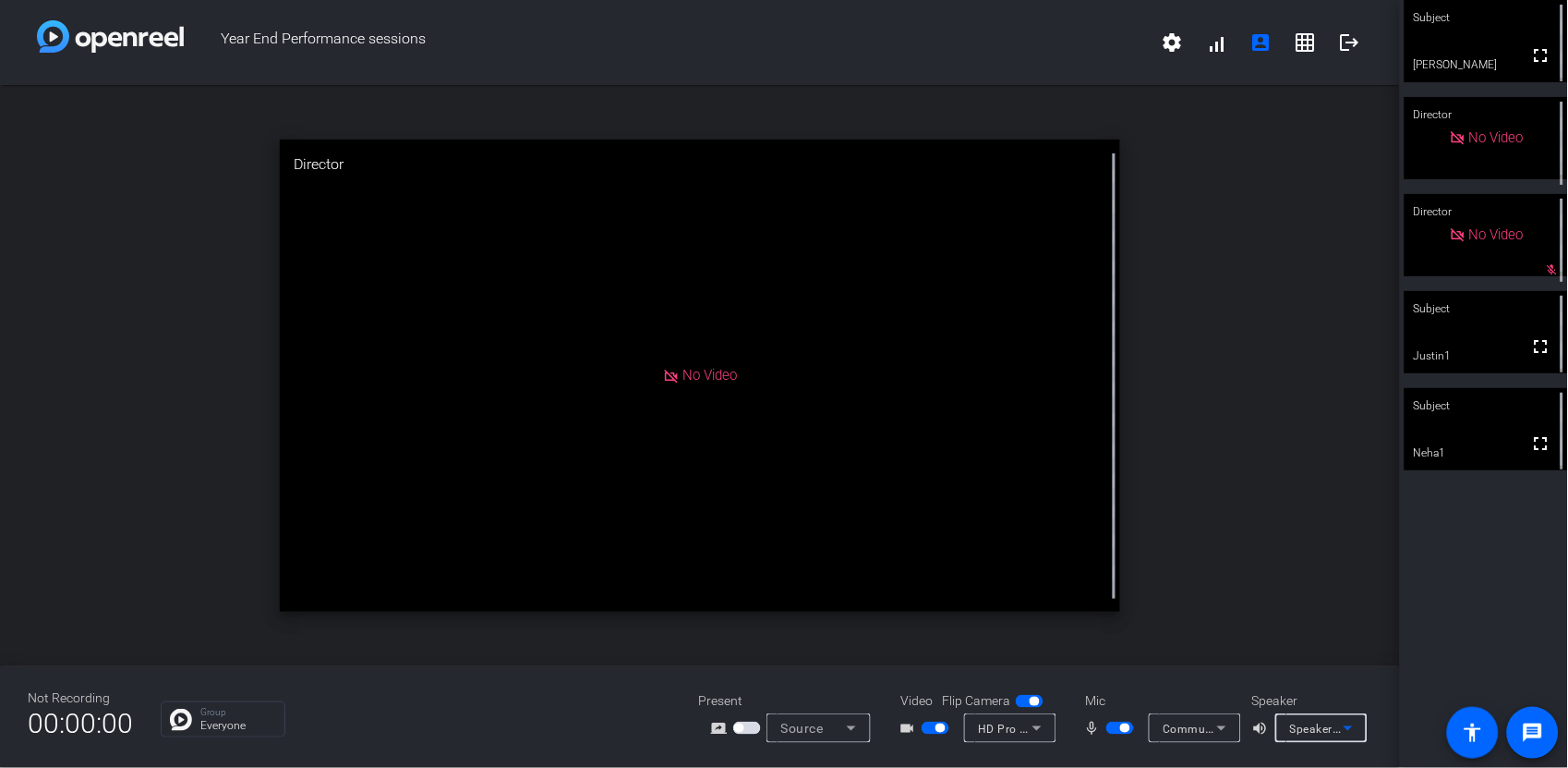
click at [1354, 731] on icon at bounding box center [1348, 728] width 22 height 22
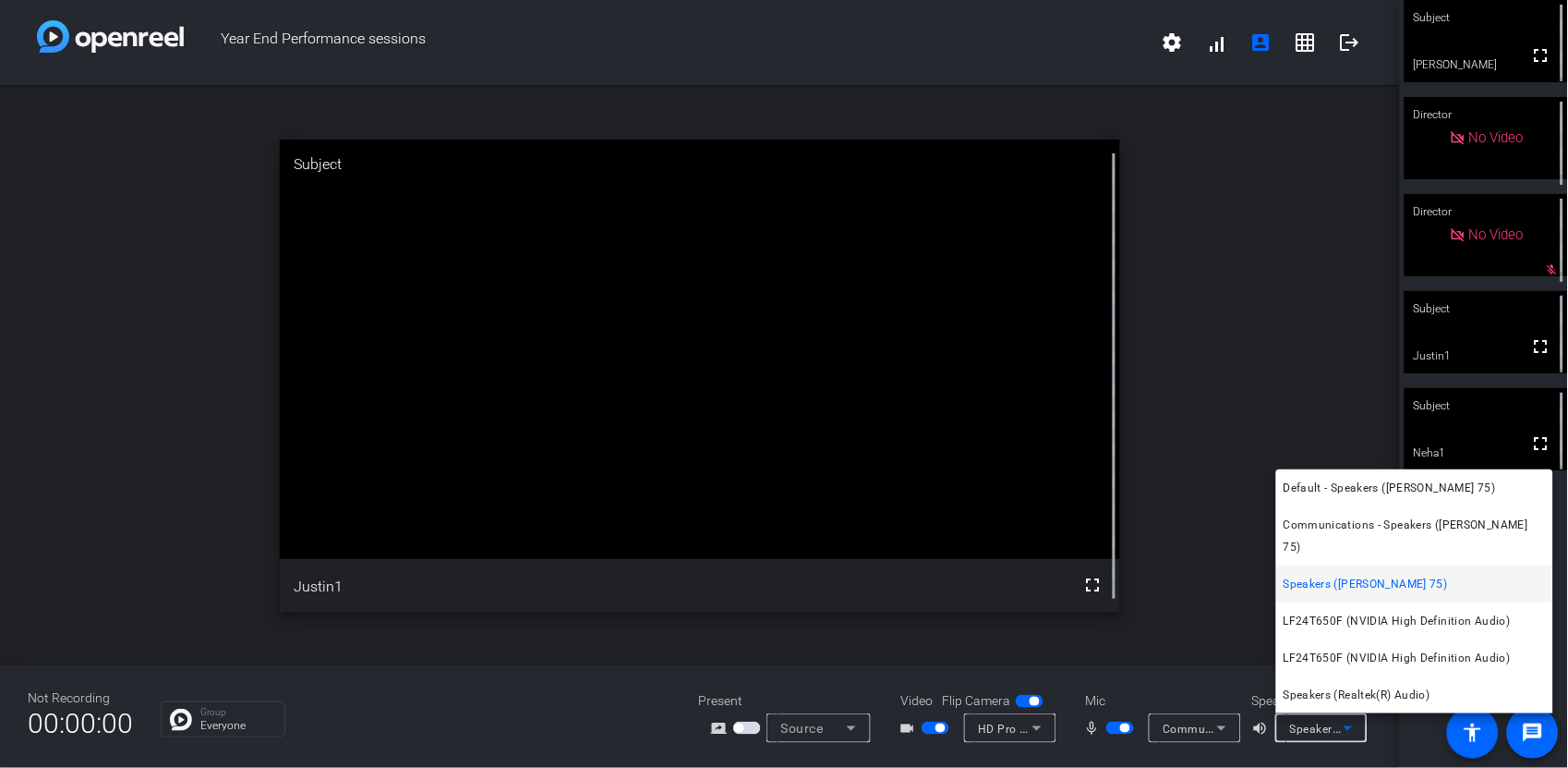
click at [1418, 735] on div at bounding box center [784, 384] width 1568 height 768
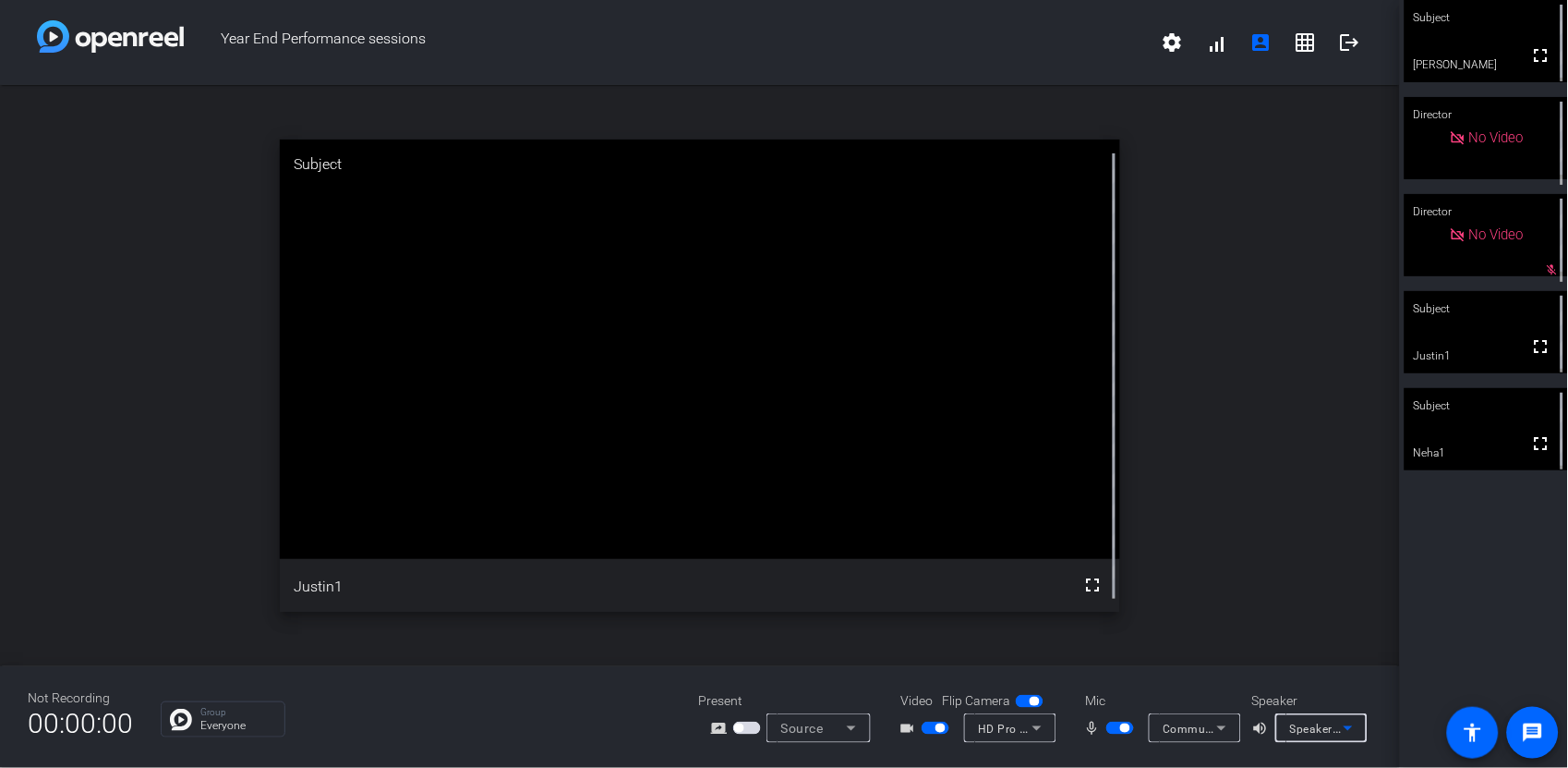
click at [1352, 728] on icon at bounding box center [1348, 728] width 22 height 22
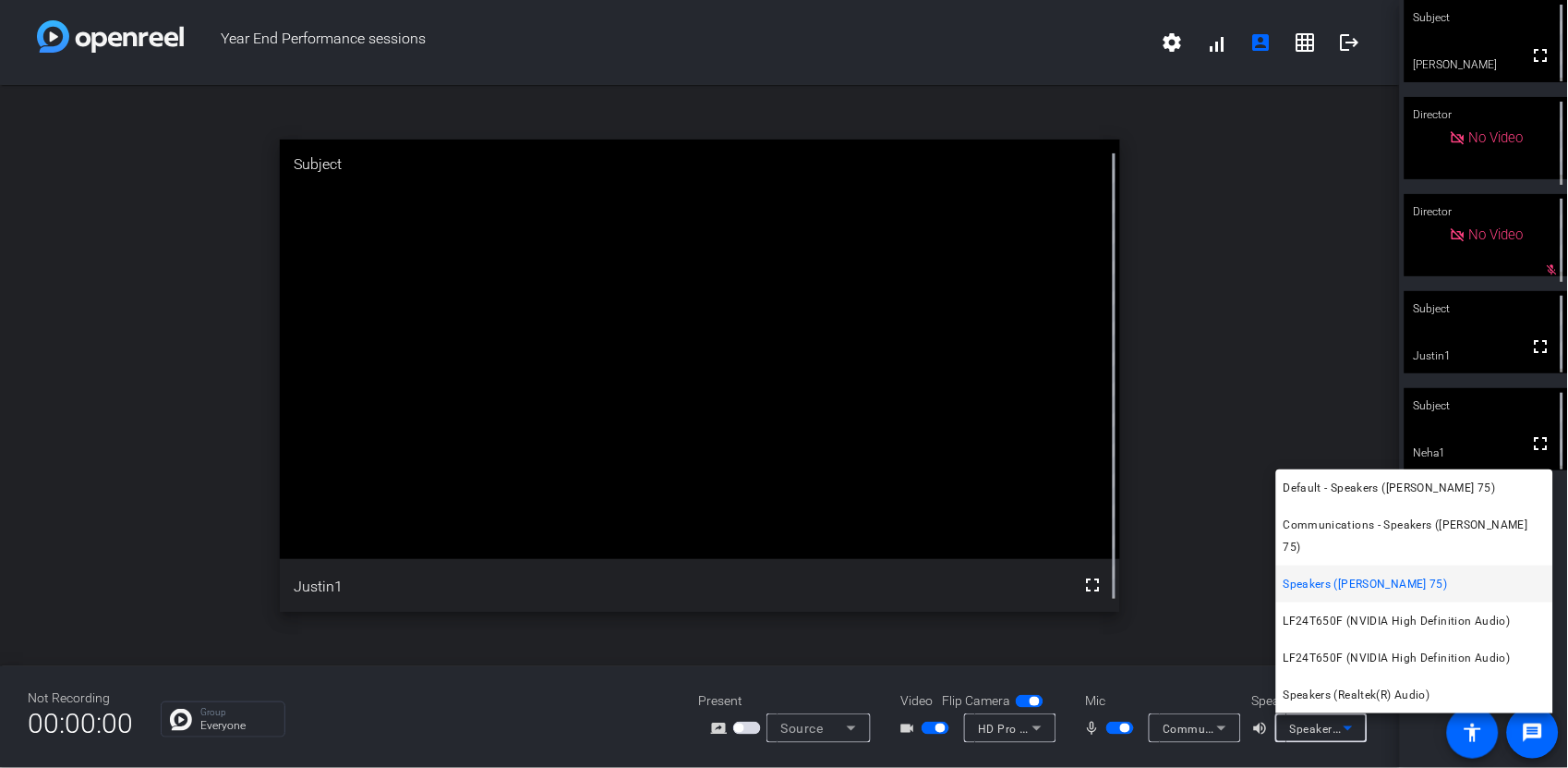
click at [1348, 695] on span "Speakers (Realtek(R) Audio)" at bounding box center [1356, 694] width 147 height 22
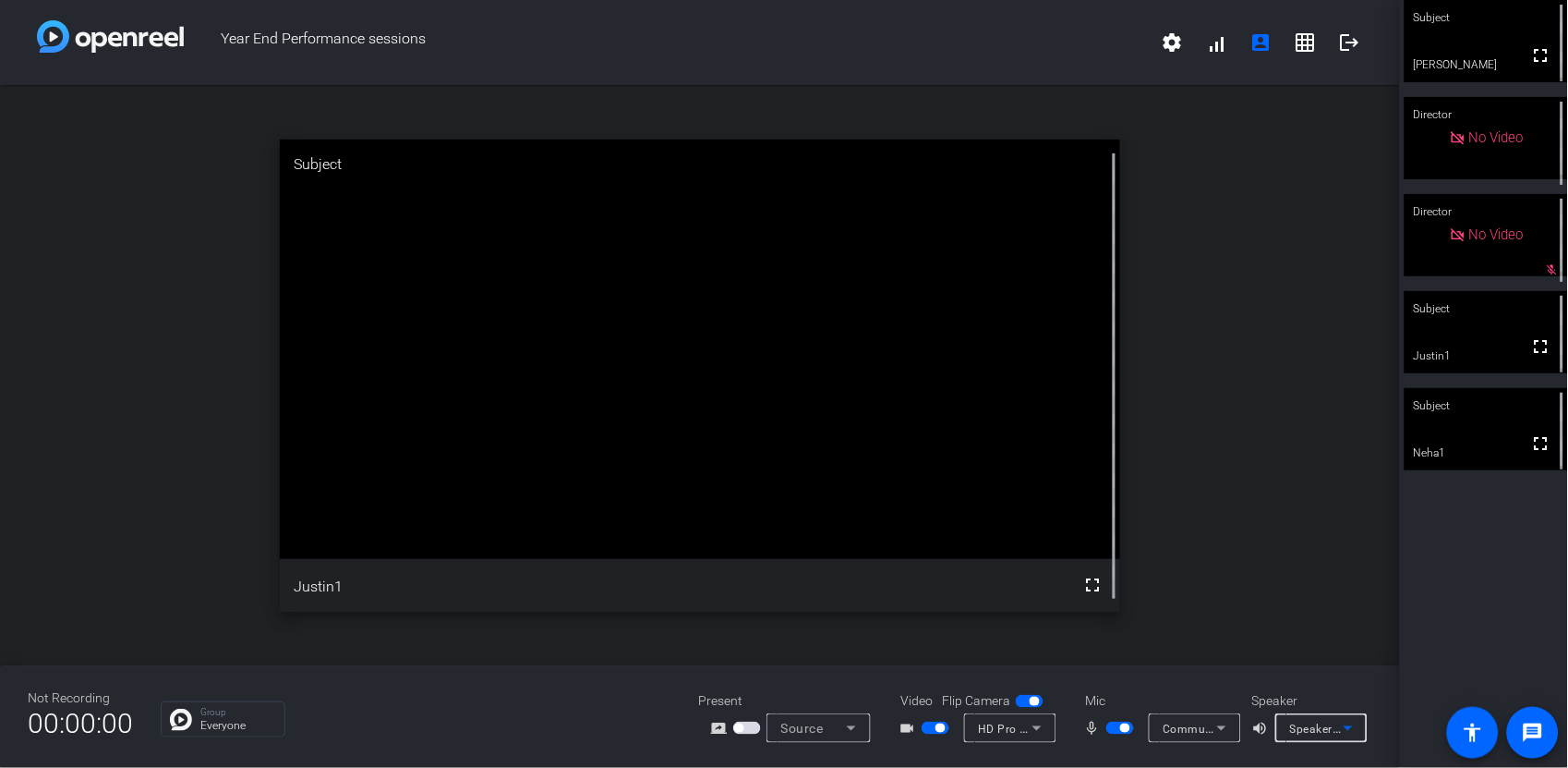
click at [1351, 726] on icon at bounding box center [1349, 728] width 10 height 5
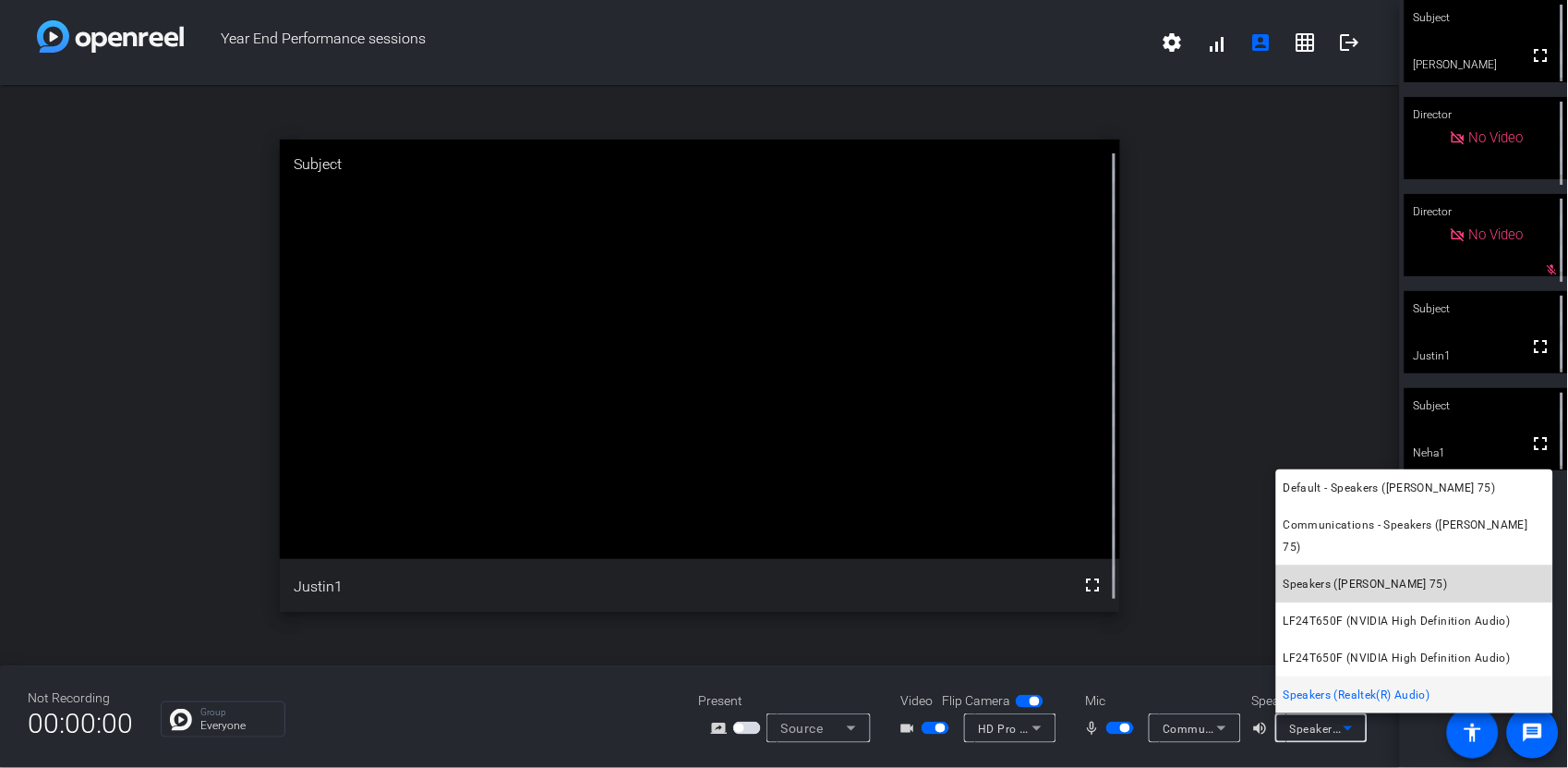
click at [1366, 574] on span "Speakers ([PERSON_NAME] 75)" at bounding box center [1365, 584] width 164 height 22
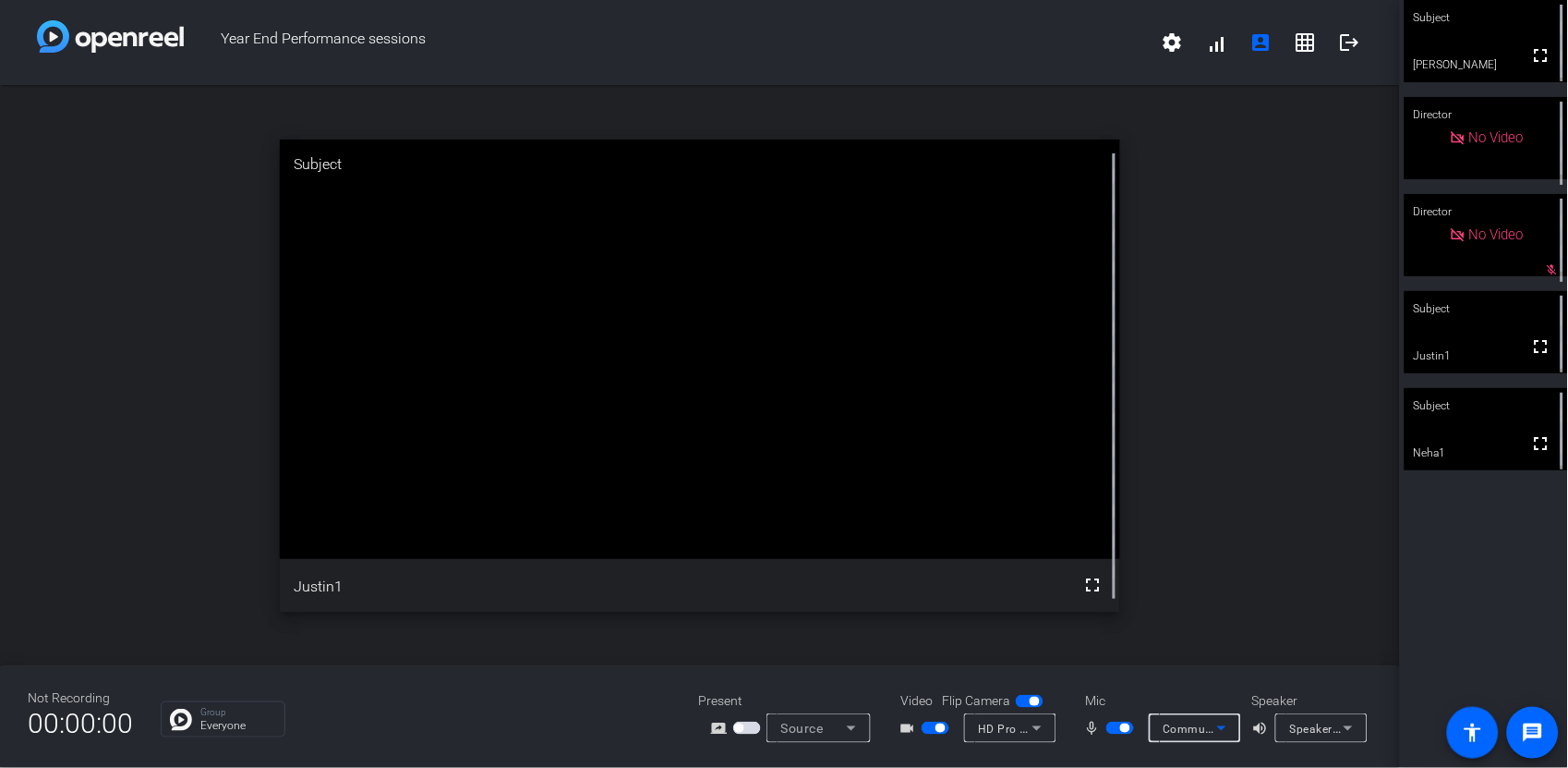
click at [1222, 725] on icon at bounding box center [1222, 728] width 22 height 22
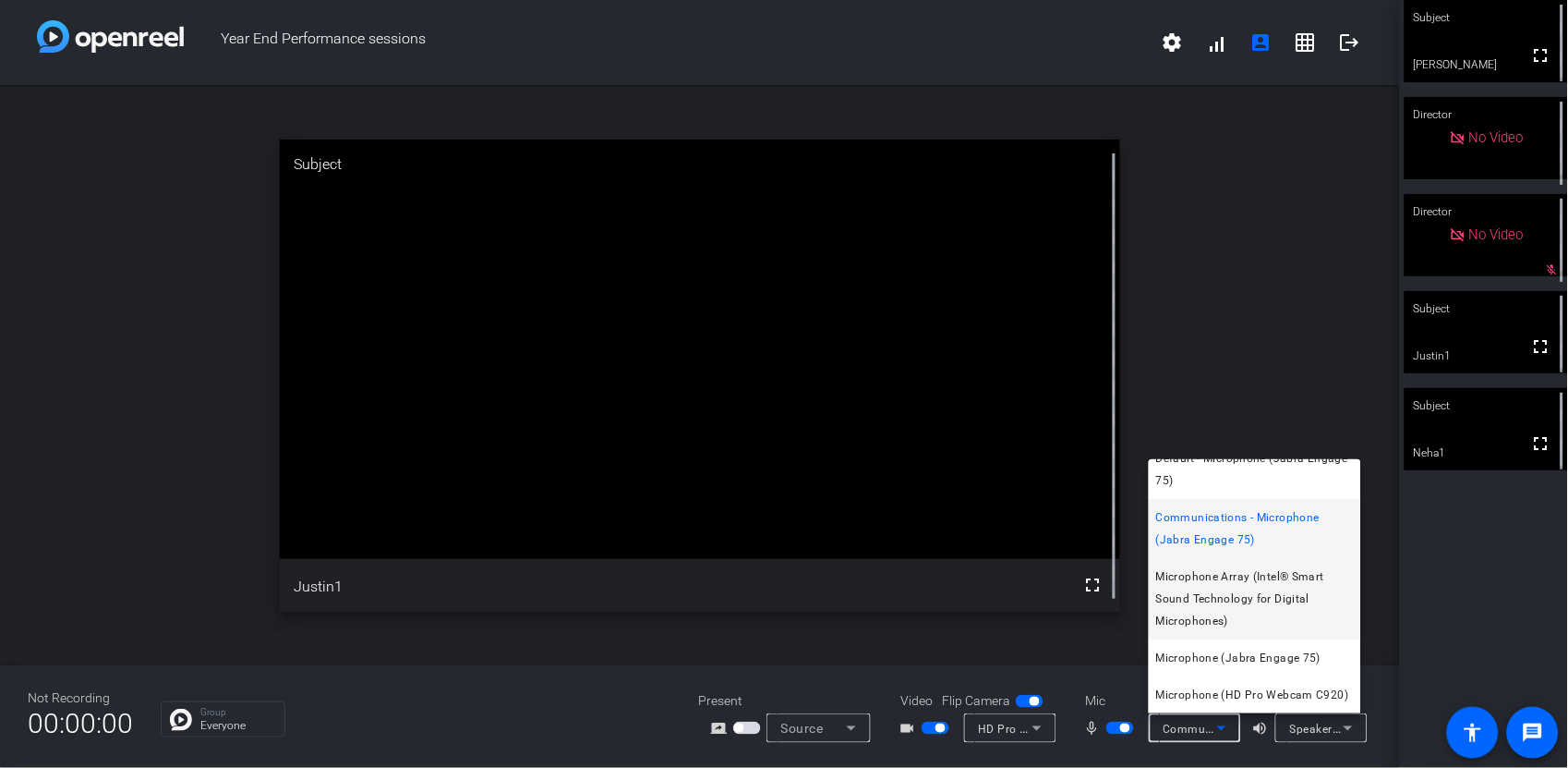
scroll to position [41, 0]
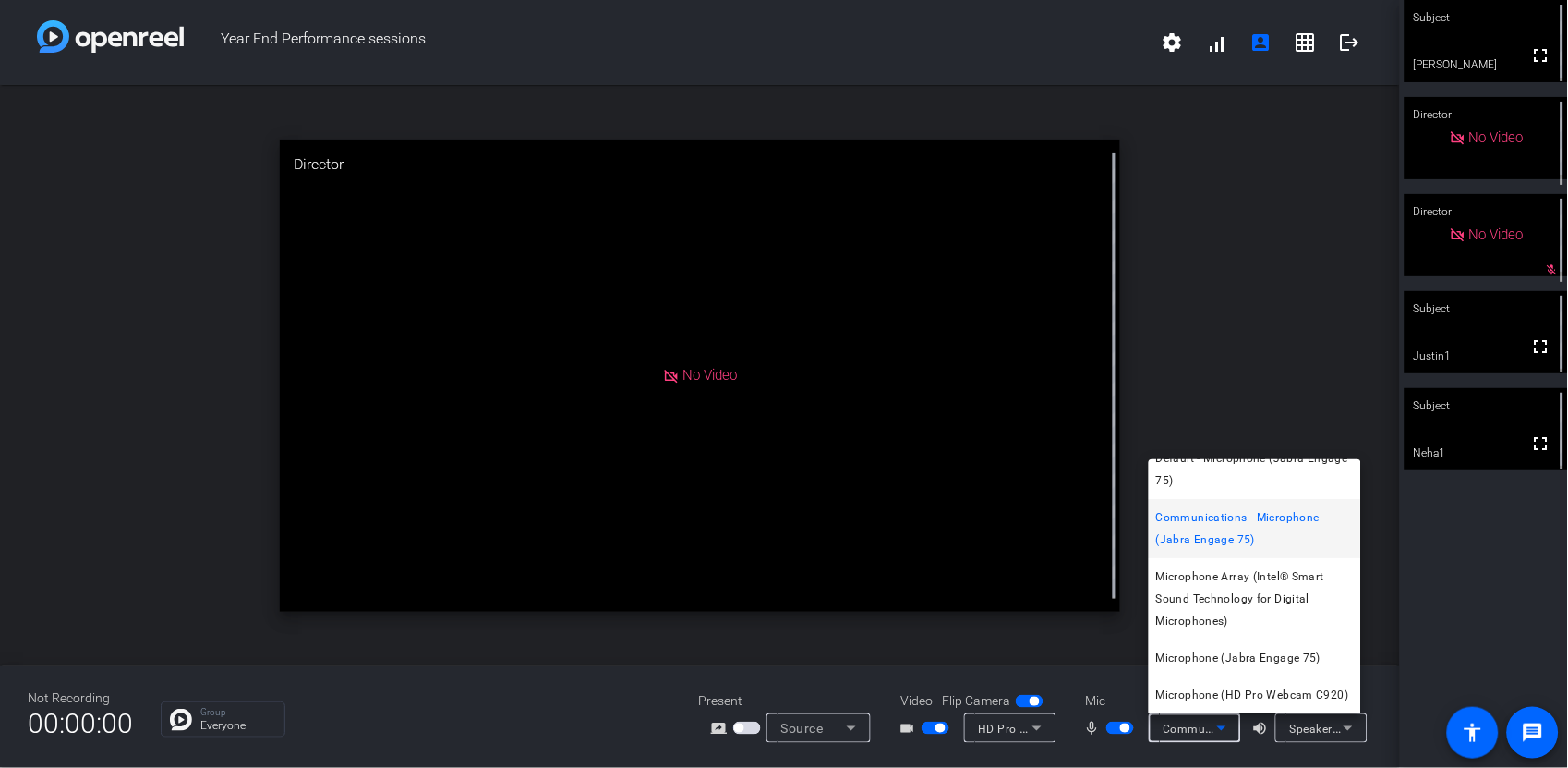
click at [1433, 607] on div at bounding box center [784, 384] width 1568 height 768
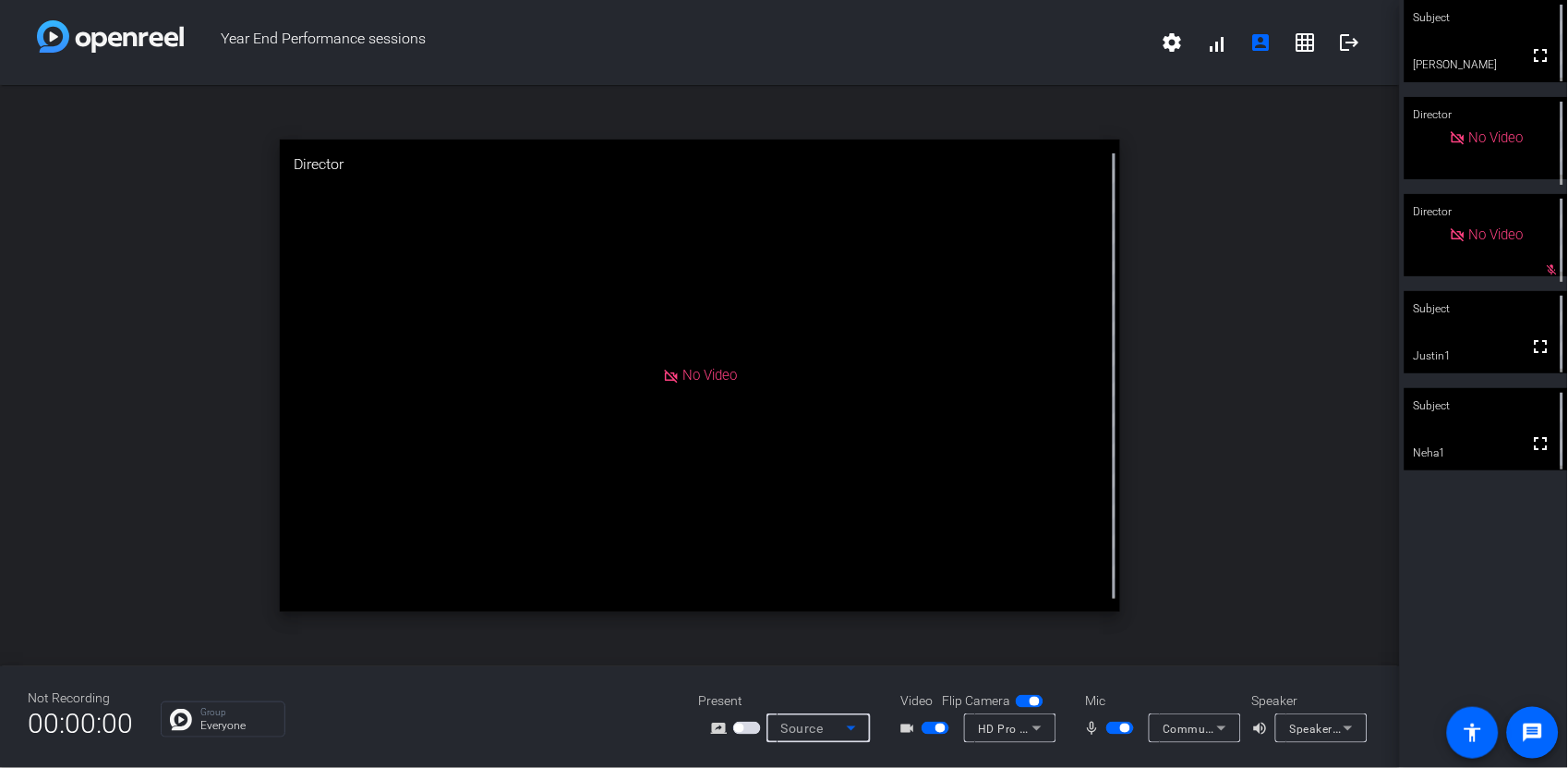
click at [857, 733] on icon at bounding box center [851, 728] width 22 height 22
click at [1463, 624] on div at bounding box center [784, 384] width 1568 height 768
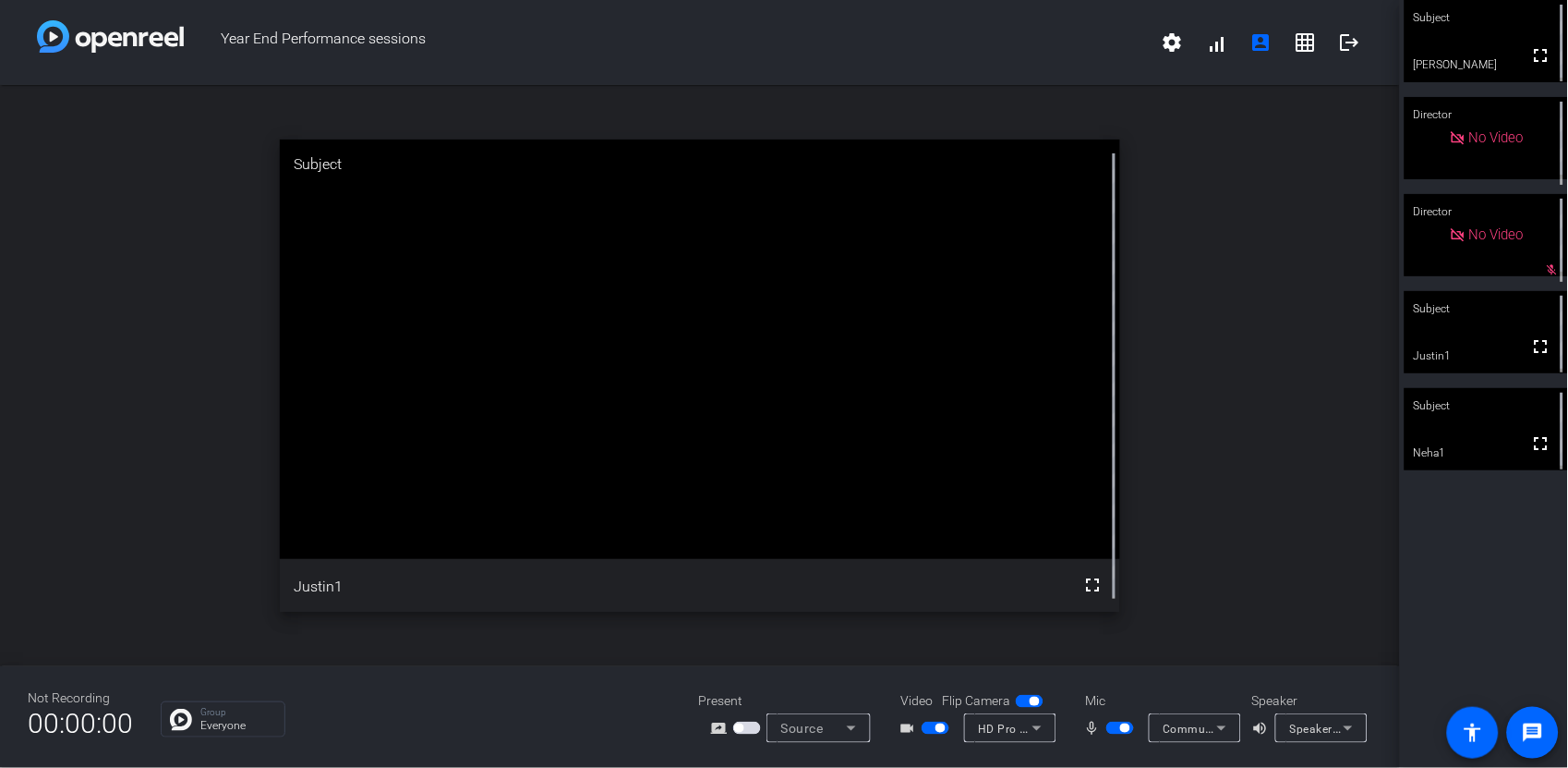
click at [1182, 716] on div "Communications - Microphone (Jabra Engage 75)" at bounding box center [1194, 728] width 63 height 29
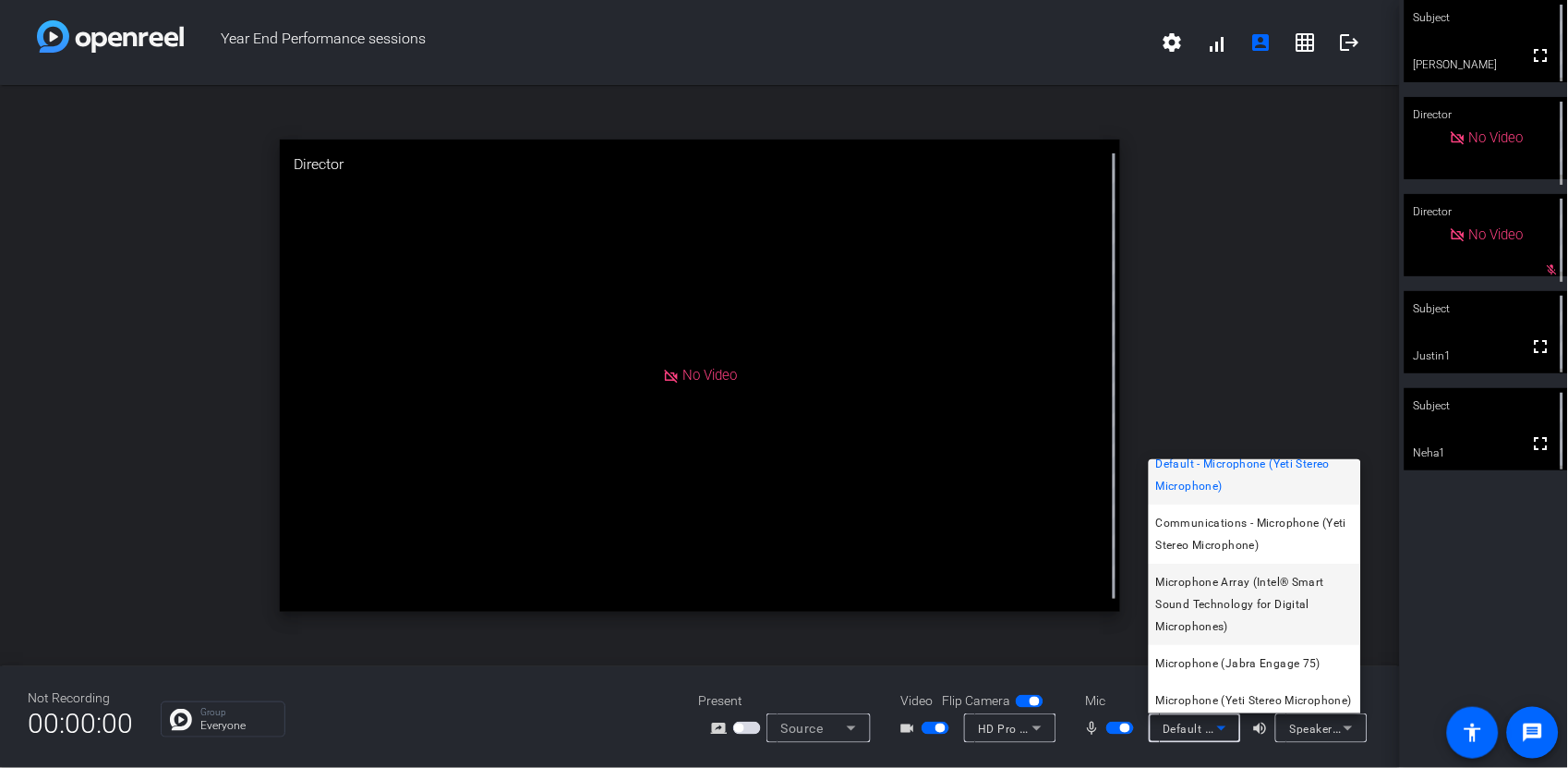
scroll to position [0, 0]
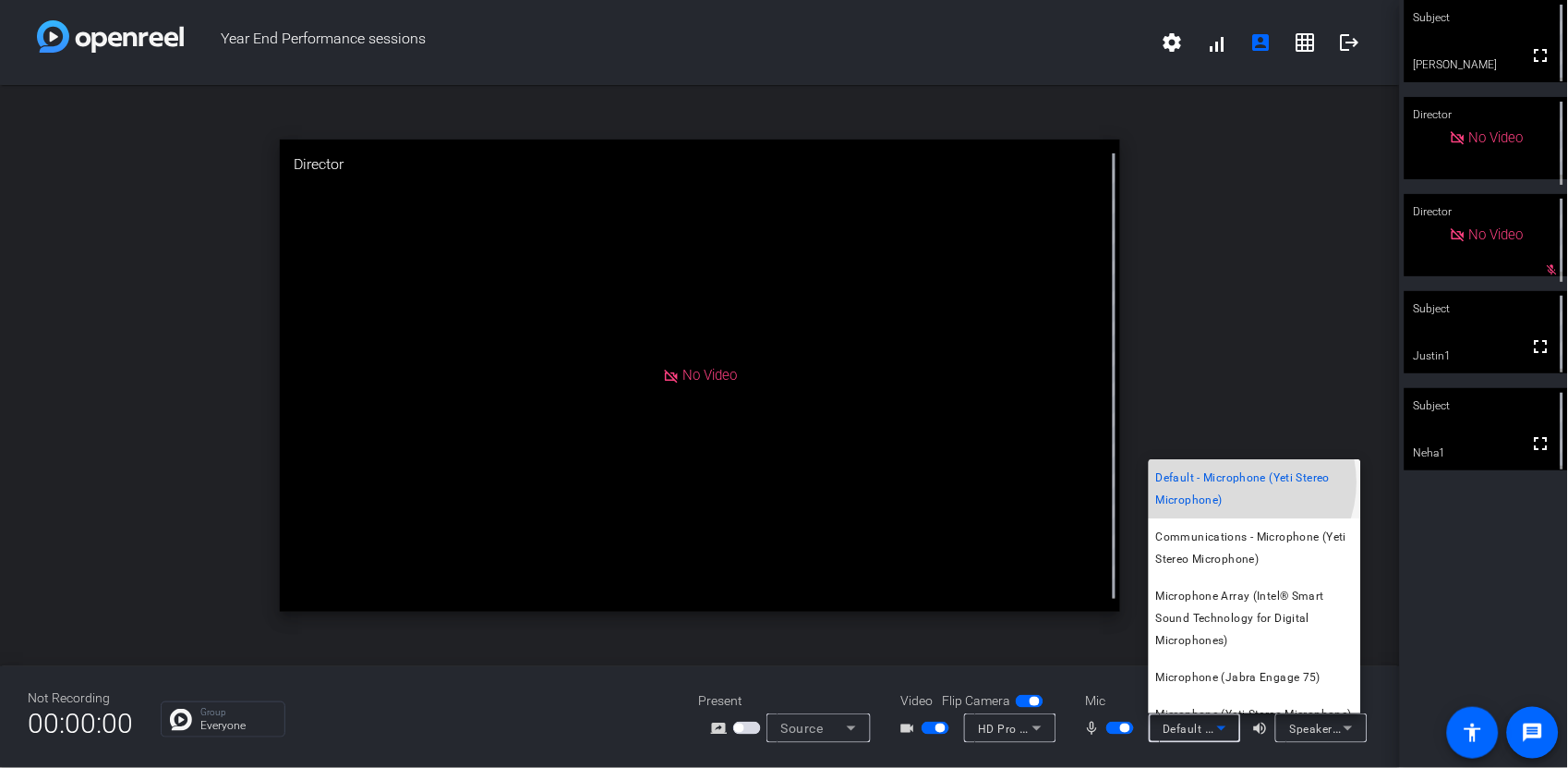
click at [1242, 483] on span "Default - Microphone (Yeti Stereo Microphone)" at bounding box center [1256, 489] width 198 height 45
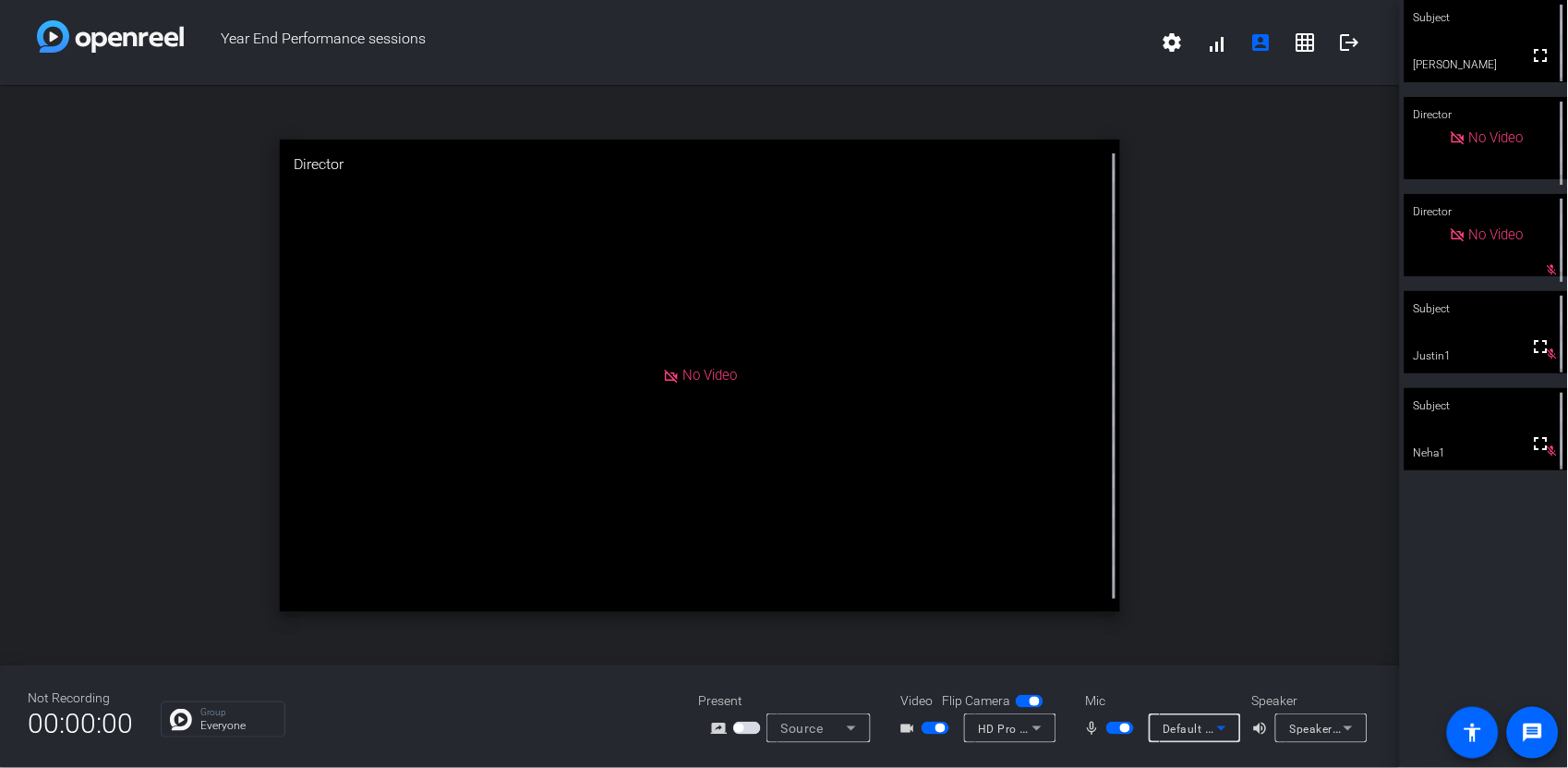
click at [852, 732] on icon at bounding box center [851, 728] width 22 height 22
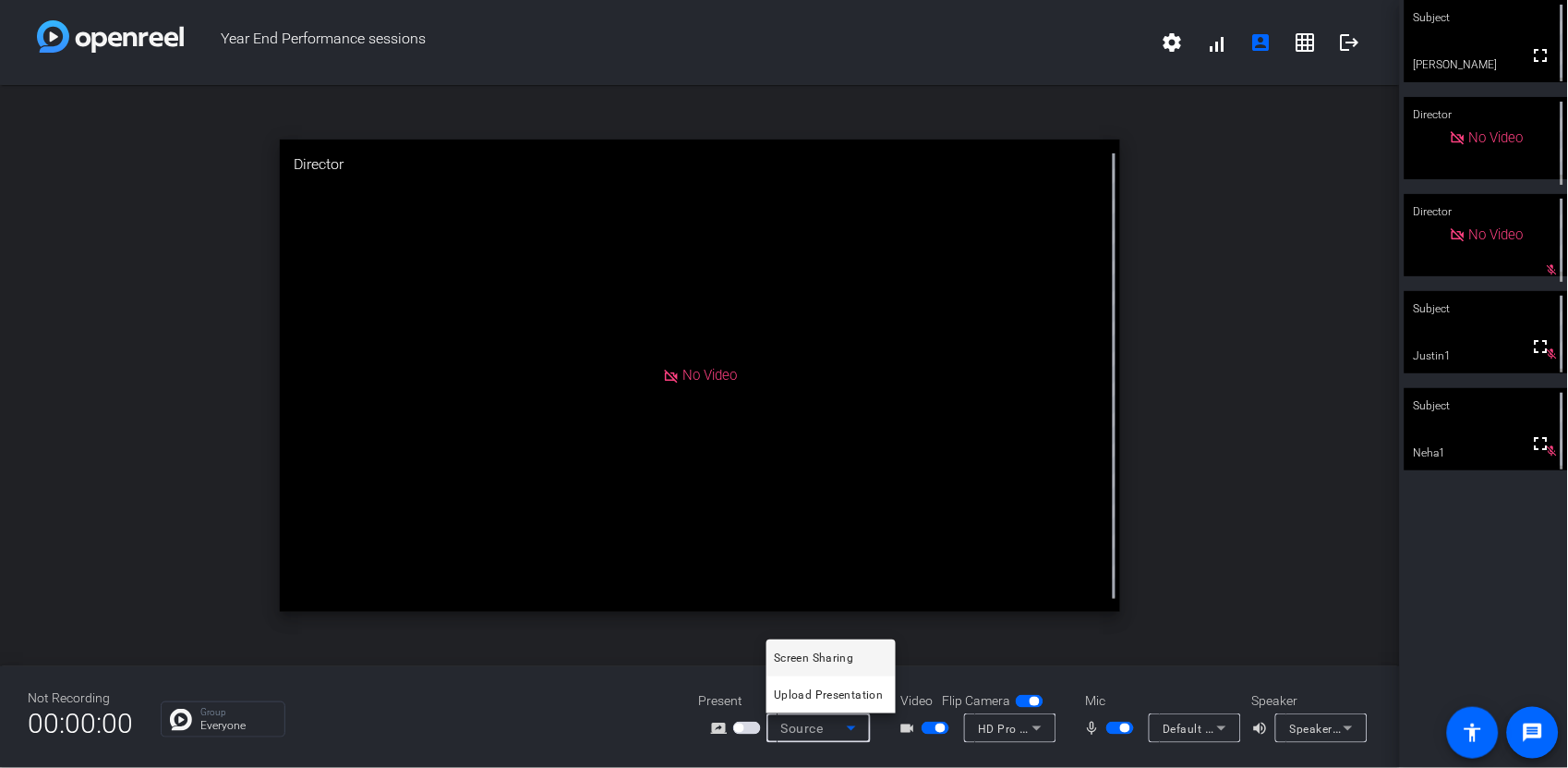
click at [848, 659] on span "Screen Sharing" at bounding box center [814, 657] width 80 height 22
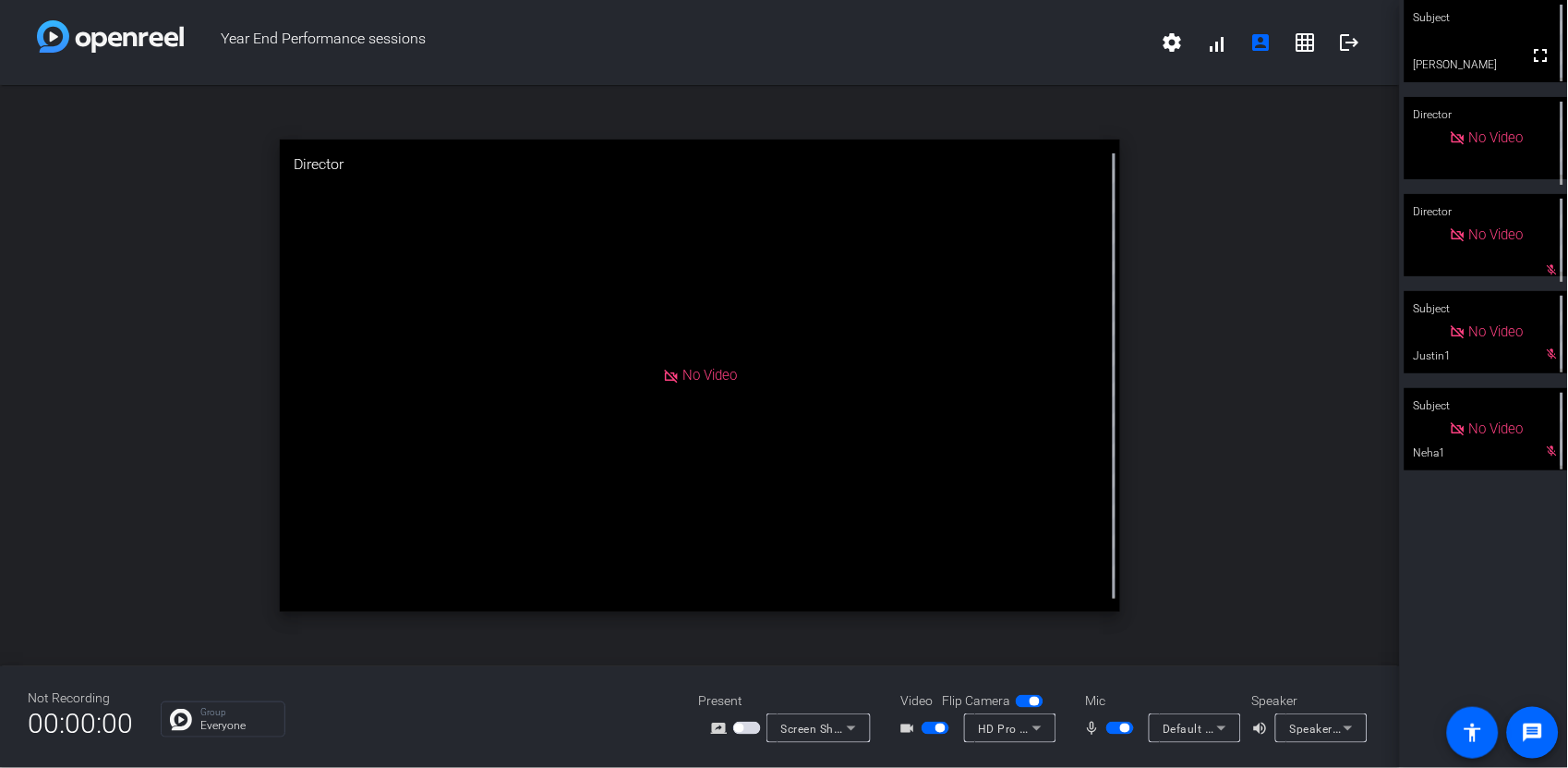
click at [1341, 430] on div "open_in_new Director No Video" at bounding box center [700, 376] width 1400 height 582
